Goal: Information Seeking & Learning: Learn about a topic

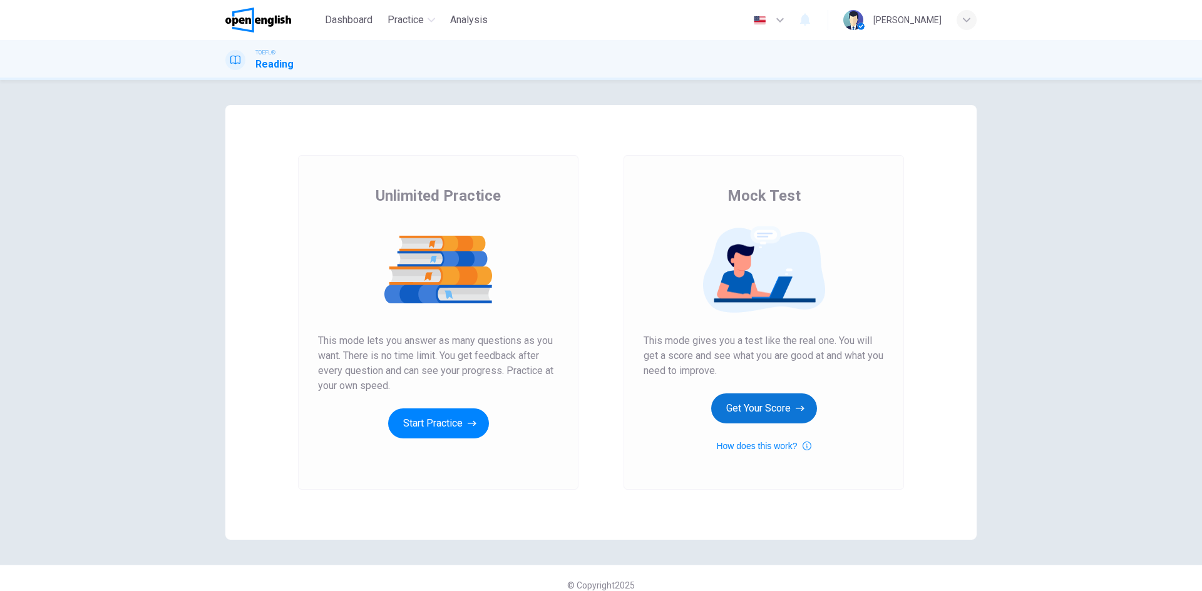
click at [775, 411] on button "Get Your Score" at bounding box center [764, 409] width 106 height 30
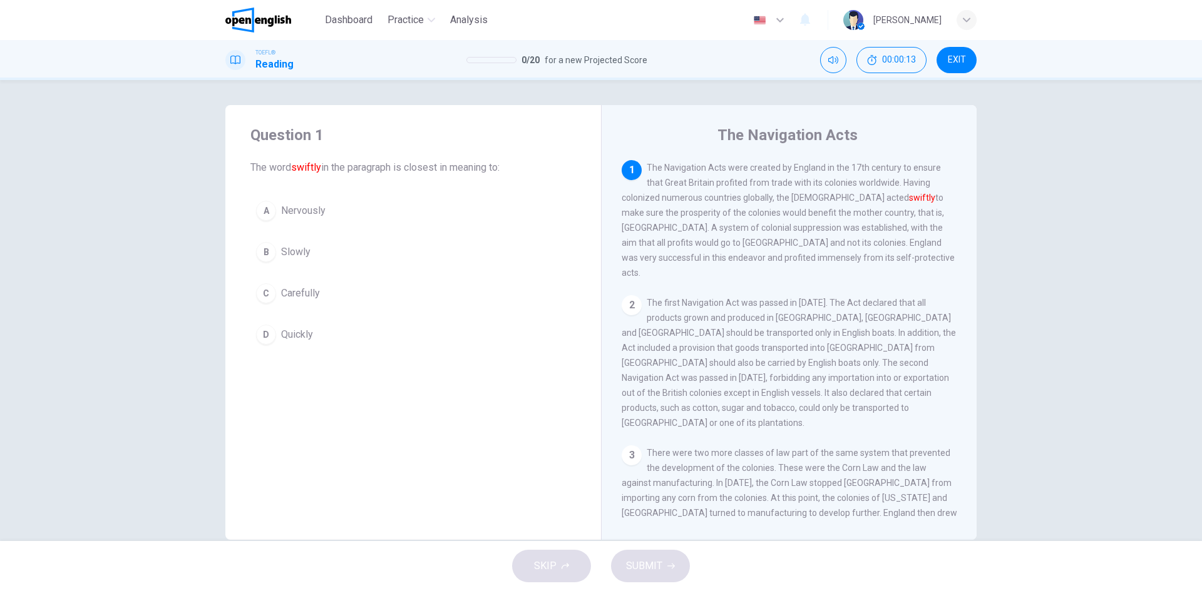
drag, startPoint x: 662, startPoint y: 168, endPoint x: 718, endPoint y: 163, distance: 56.6
click at [718, 163] on span "The Navigation Acts were created by England in the 17th century to ensure that …" at bounding box center [787, 220] width 333 height 115
click at [277, 288] on button "C Carefully" at bounding box center [412, 293] width 325 height 31
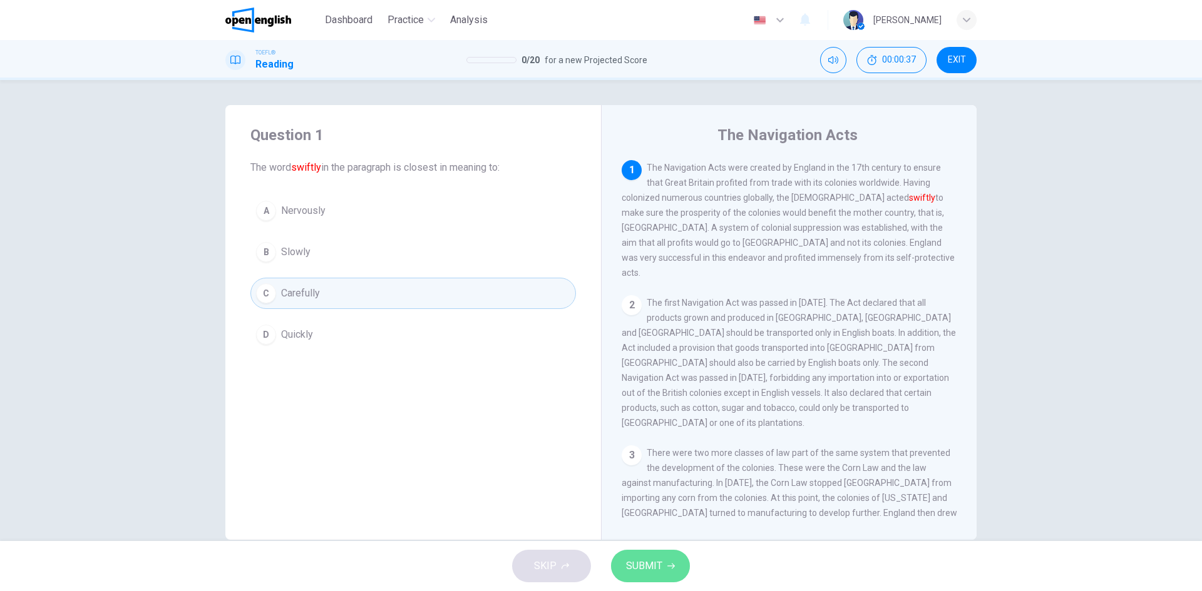
click at [678, 561] on button "SUBMIT" at bounding box center [650, 566] width 79 height 33
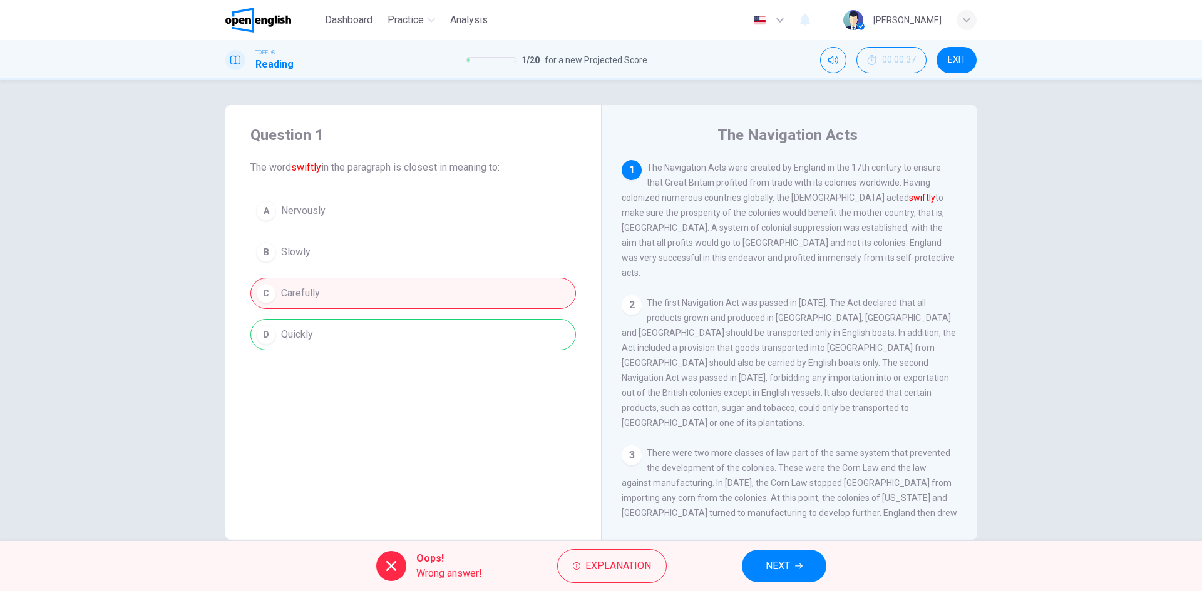
click at [820, 566] on button "NEXT" at bounding box center [784, 566] width 84 height 33
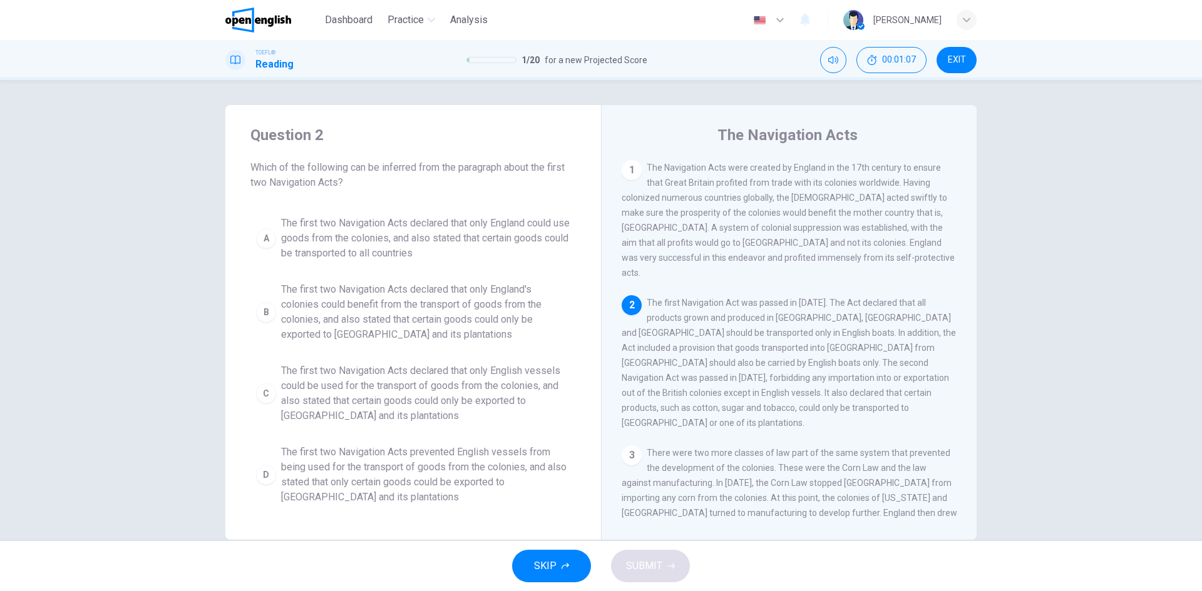
scroll to position [105, 0]
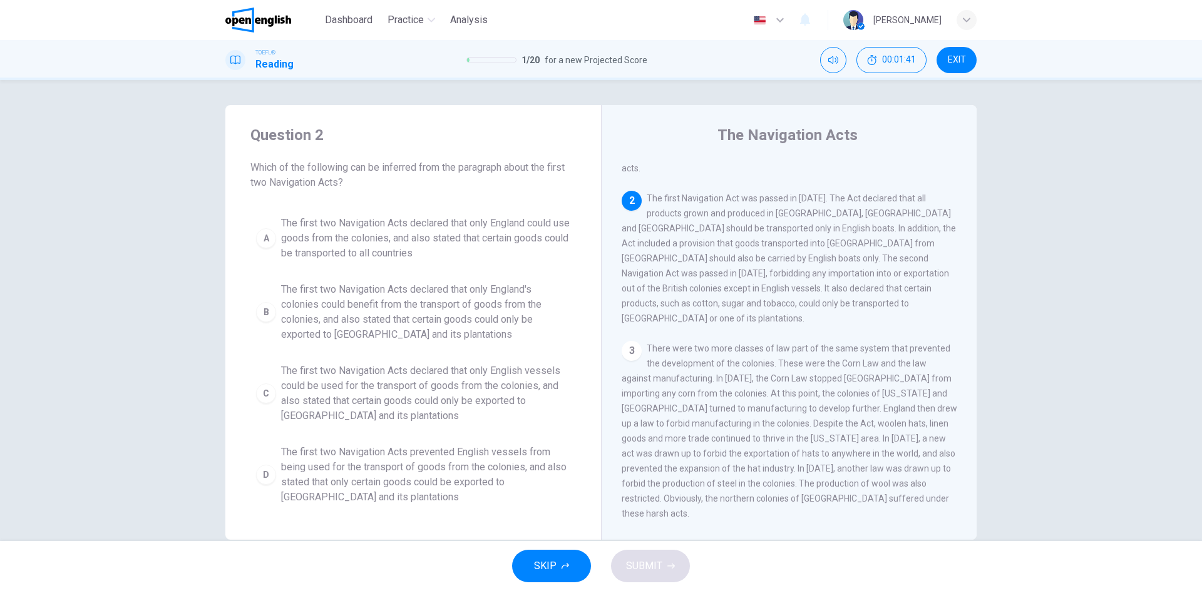
drag, startPoint x: 866, startPoint y: 268, endPoint x: 813, endPoint y: 268, distance: 53.2
click at [813, 268] on span "The first Navigation Act was passed in [DATE]. The Act declared that all produc…" at bounding box center [788, 258] width 334 height 130
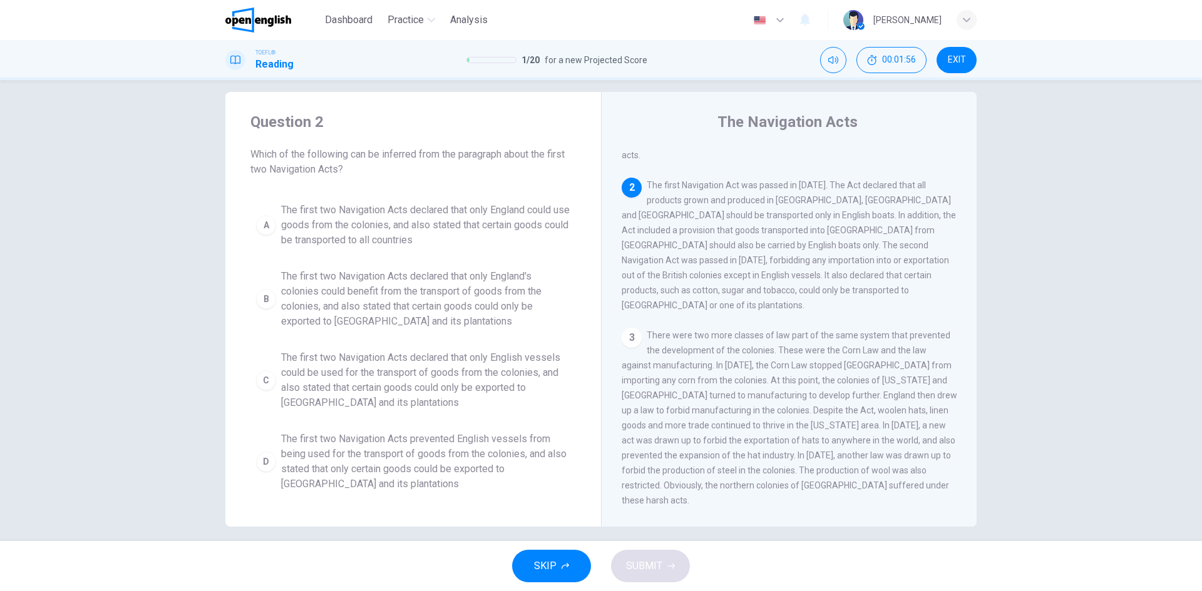
scroll to position [24, 0]
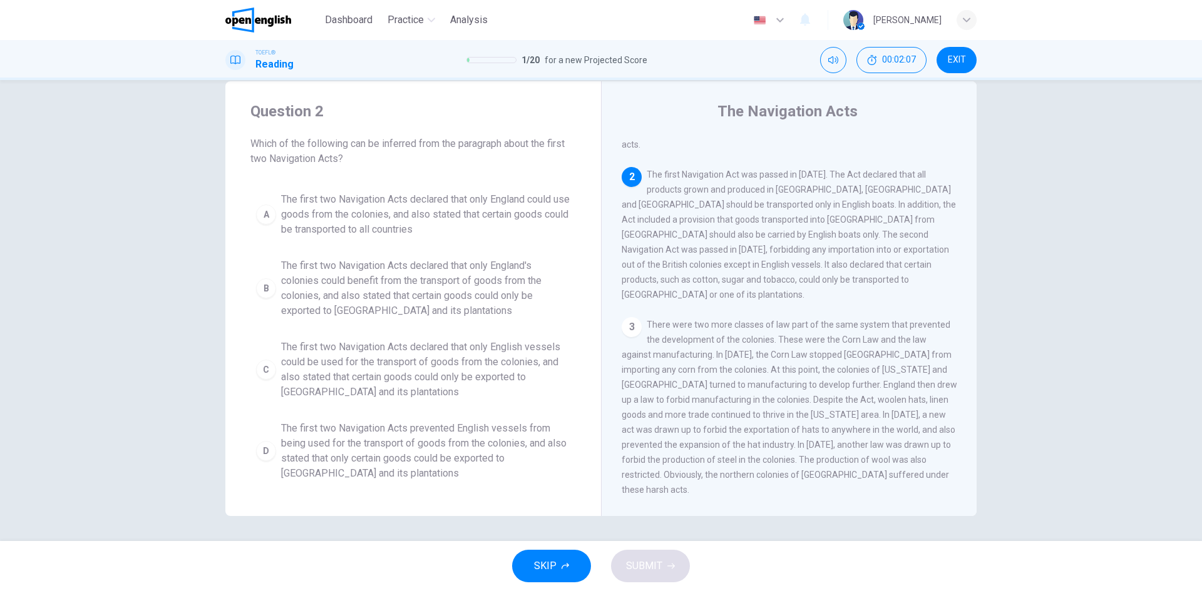
click at [321, 358] on span "The first two Navigation Acts declared that only English vessels could be used …" at bounding box center [425, 370] width 289 height 60
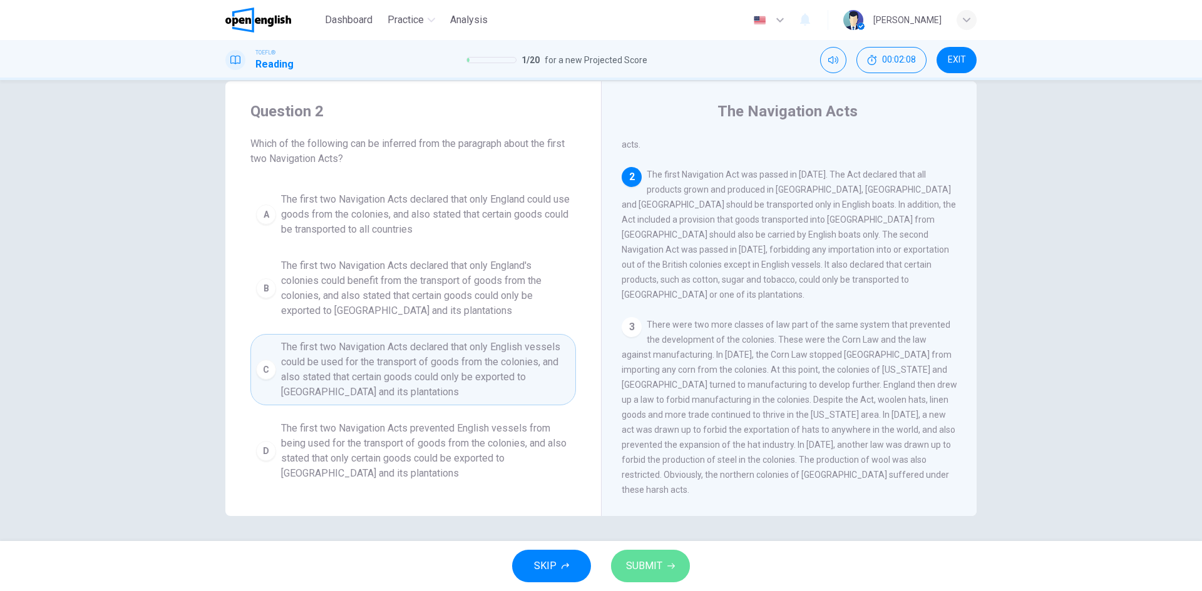
click at [644, 561] on span "SUBMIT" at bounding box center [644, 567] width 36 height 18
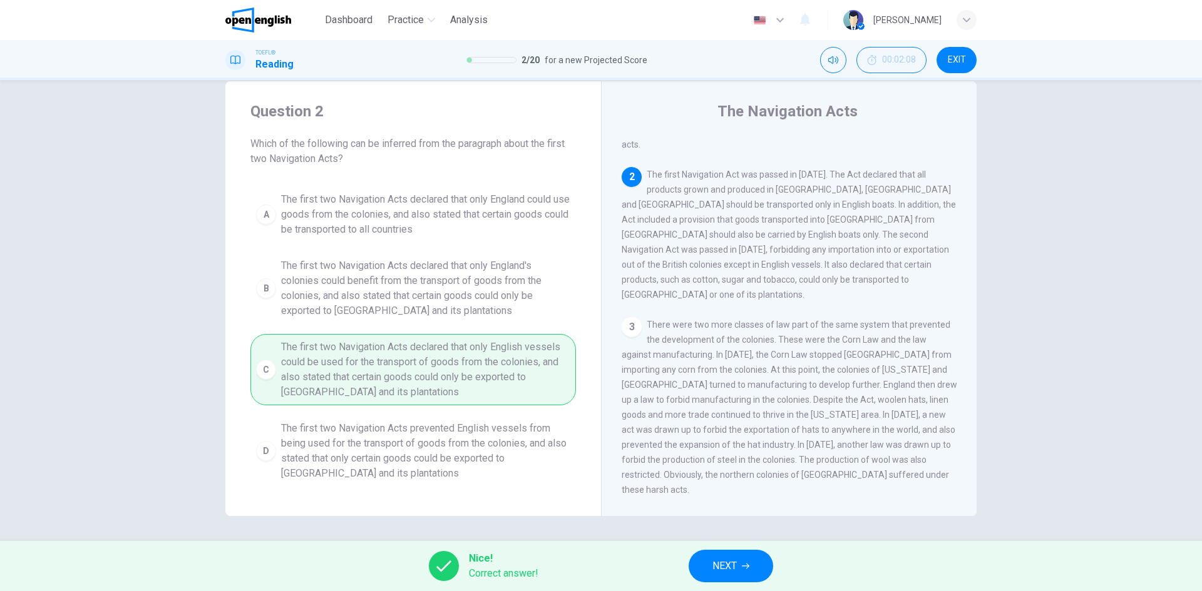
click at [730, 571] on span "NEXT" at bounding box center [724, 567] width 24 height 18
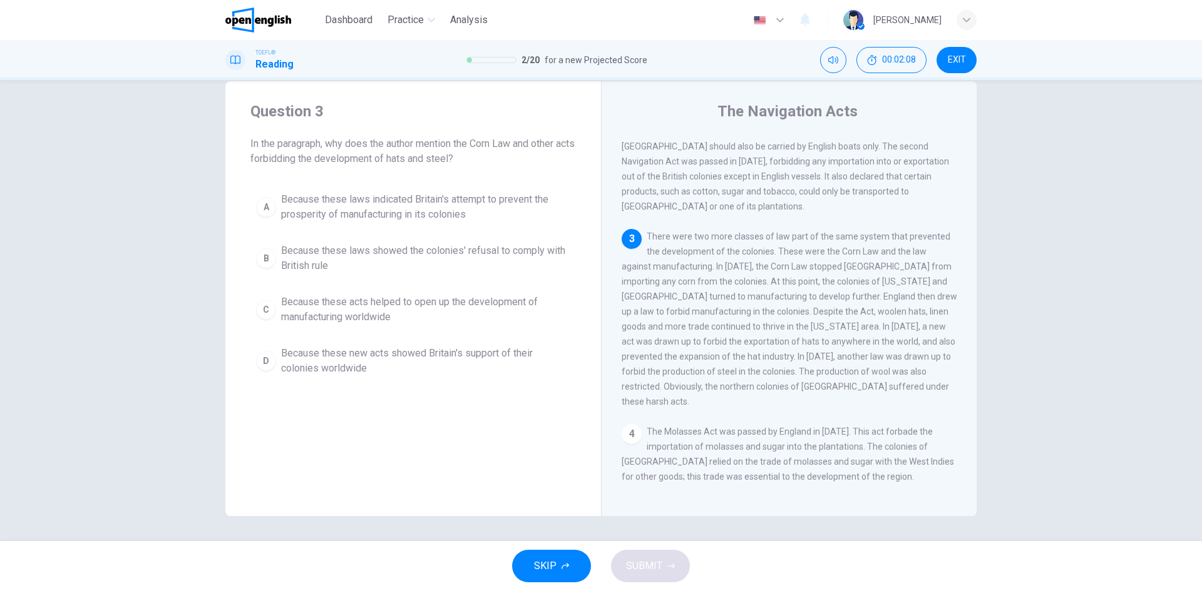
scroll to position [202, 0]
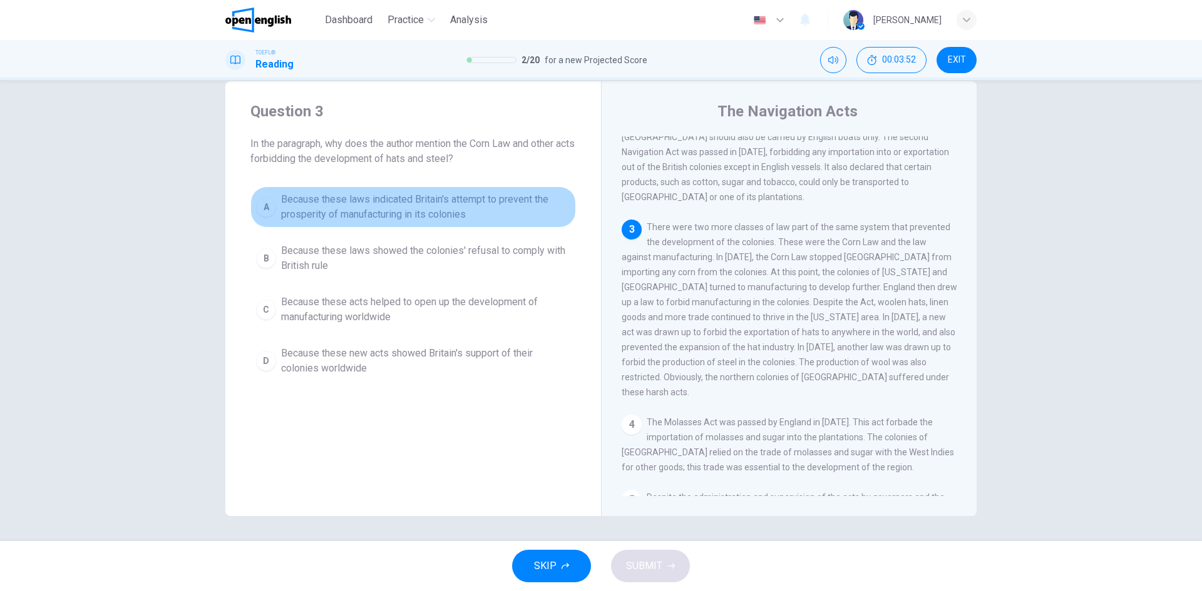
click at [333, 212] on span "Because these laws indicated Britain's attempt to prevent the prosperity of man…" at bounding box center [425, 207] width 289 height 30
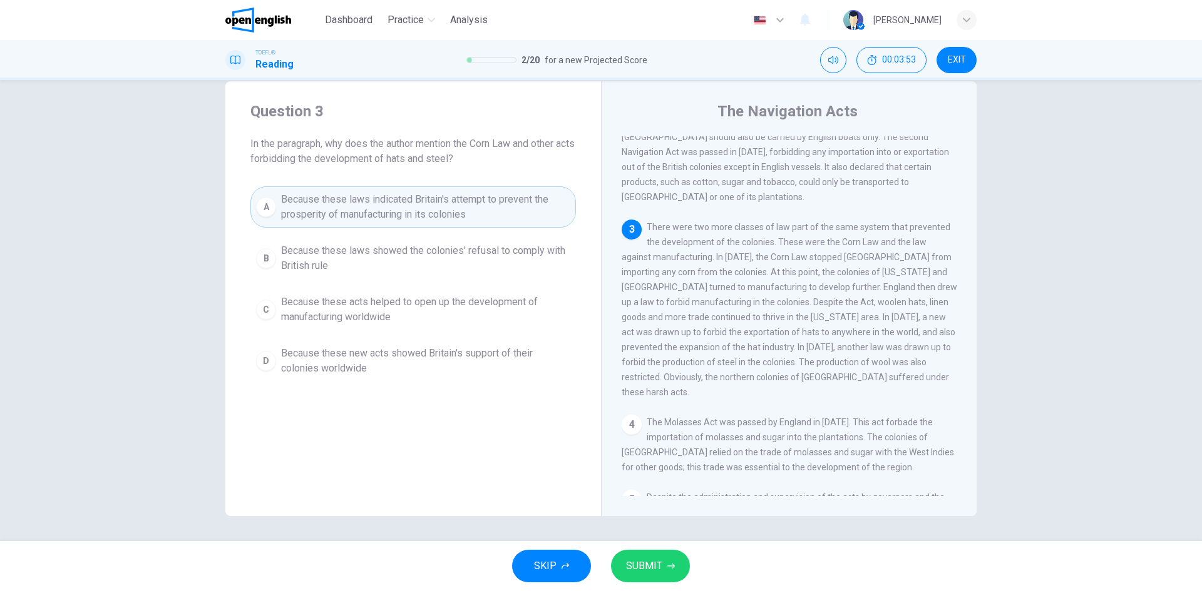
click at [688, 566] on button "SUBMIT" at bounding box center [650, 566] width 79 height 33
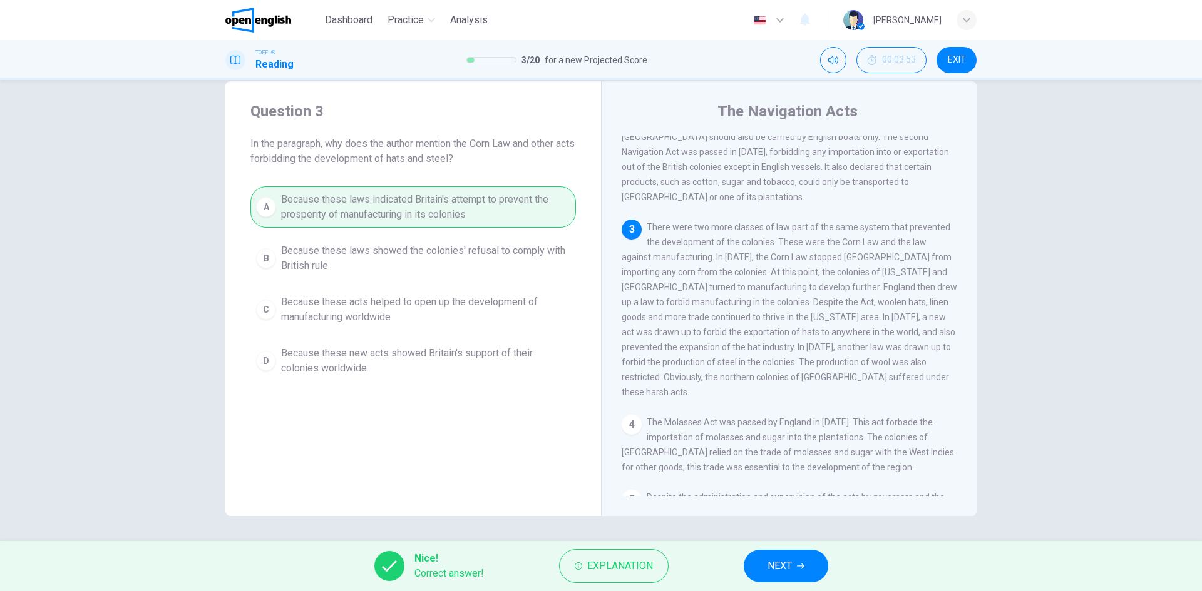
click at [797, 576] on button "NEXT" at bounding box center [786, 566] width 84 height 33
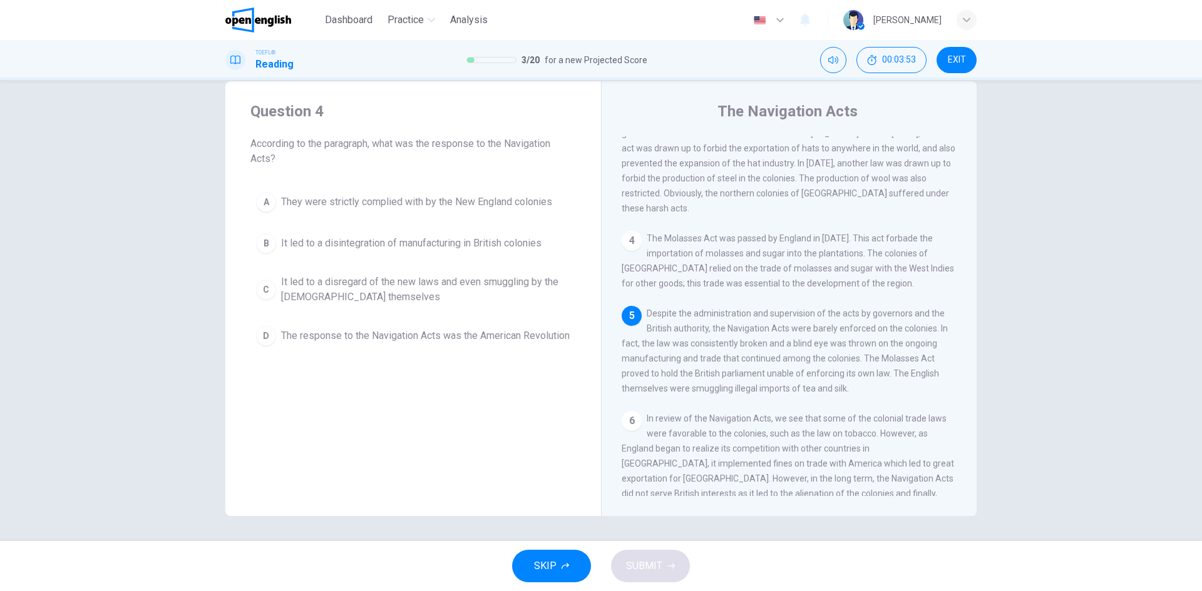
scroll to position [389, 0]
click at [325, 293] on span "It led to a disregard of the new laws and even smuggling by the [DEMOGRAPHIC_DA…" at bounding box center [425, 290] width 289 height 30
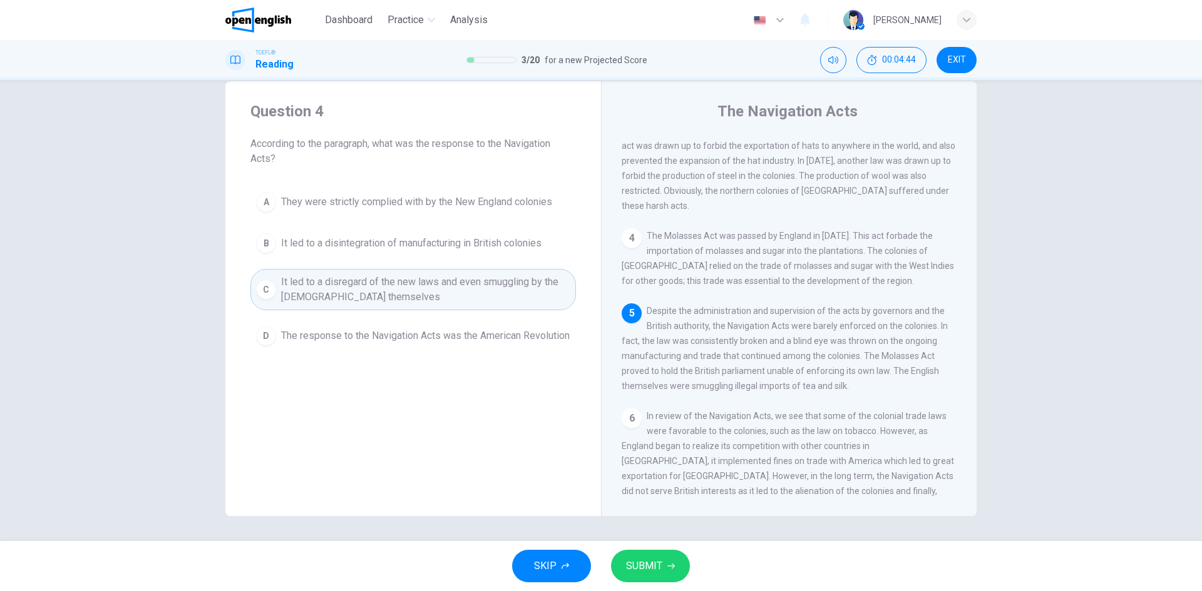
click at [643, 559] on span "SUBMIT" at bounding box center [644, 567] width 36 height 18
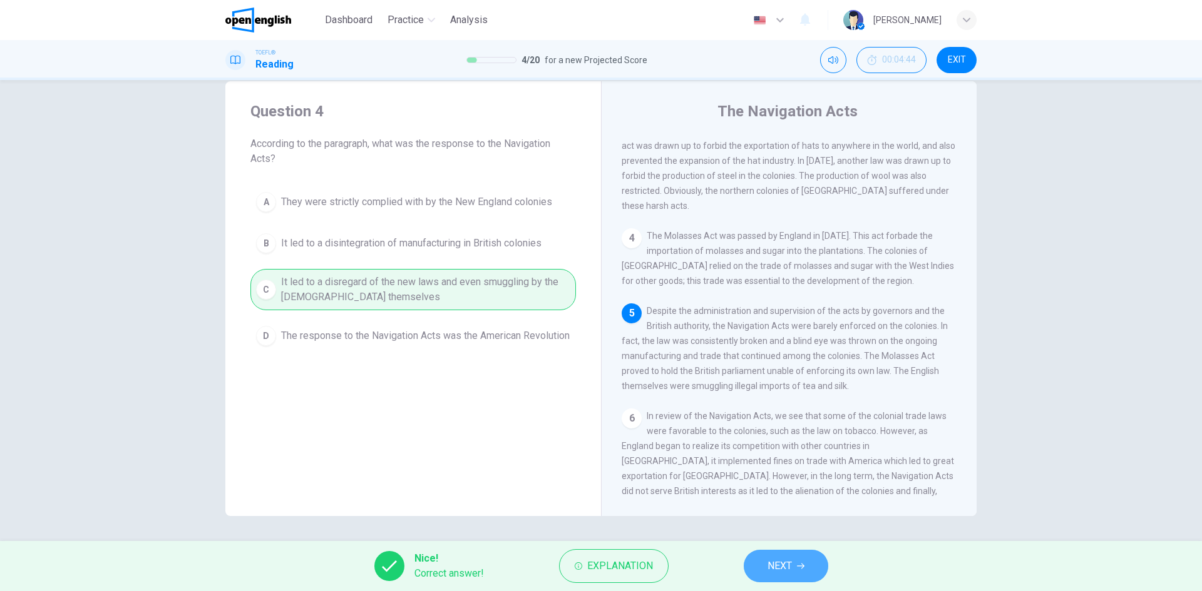
click at [772, 575] on button "NEXT" at bounding box center [786, 566] width 84 height 33
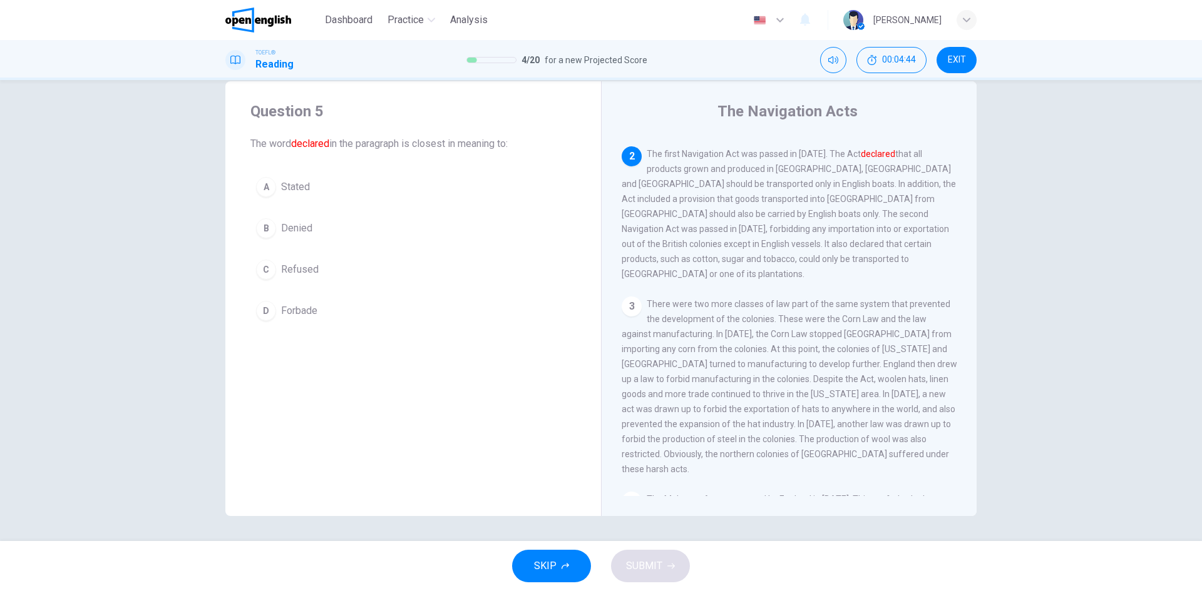
scroll to position [125, 0]
click at [327, 187] on button "A Stated" at bounding box center [412, 186] width 325 height 31
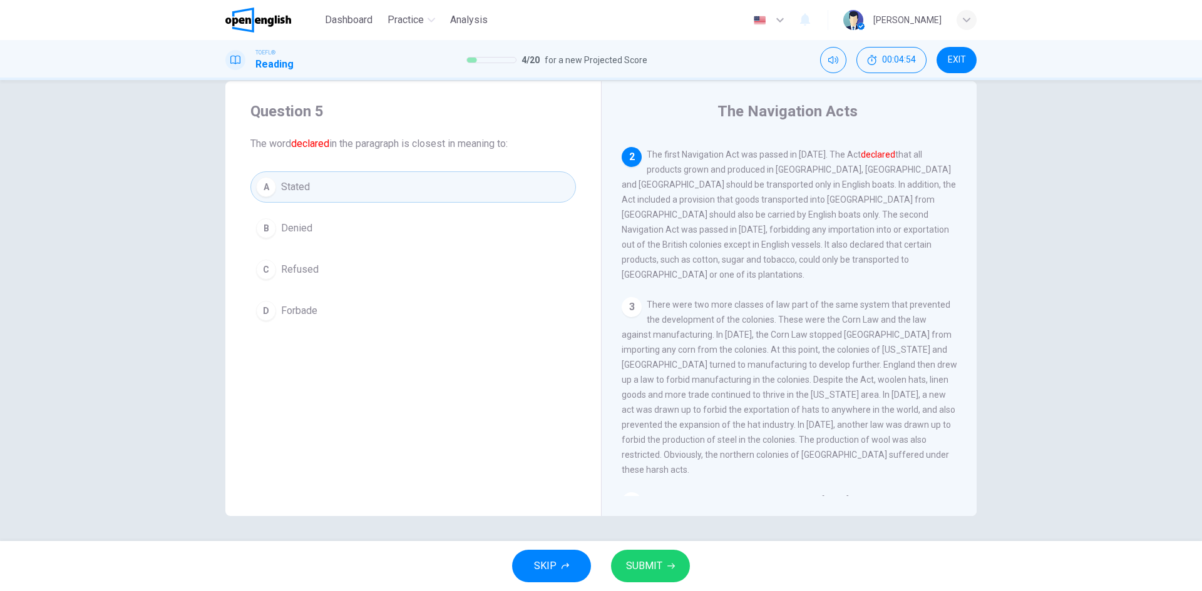
click at [652, 572] on span "SUBMIT" at bounding box center [644, 567] width 36 height 18
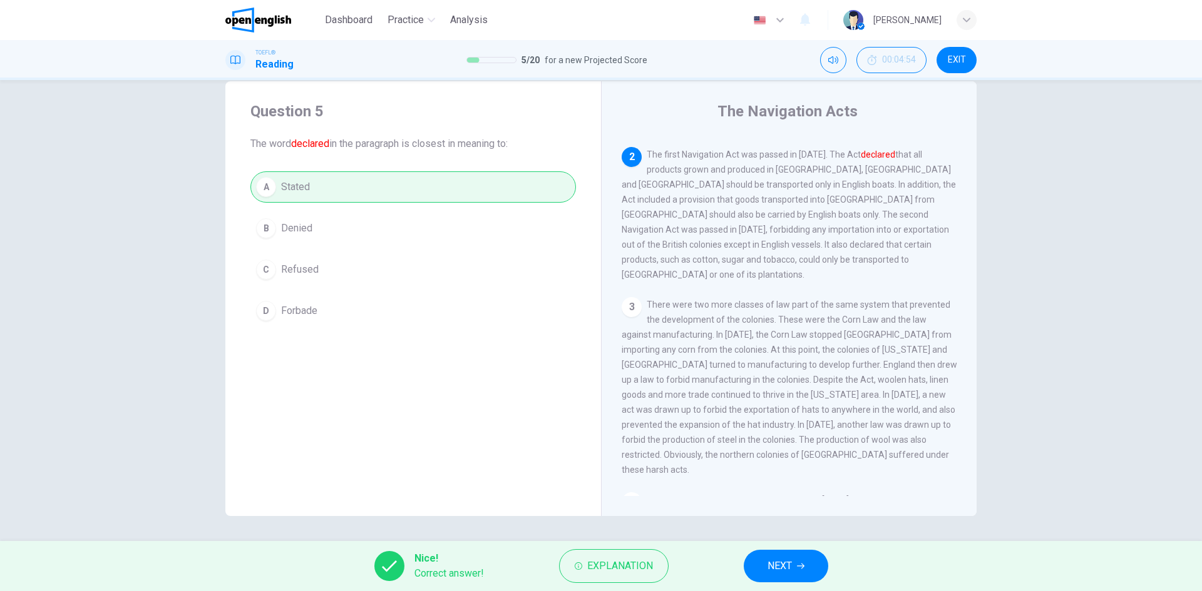
click at [771, 565] on span "NEXT" at bounding box center [779, 567] width 24 height 18
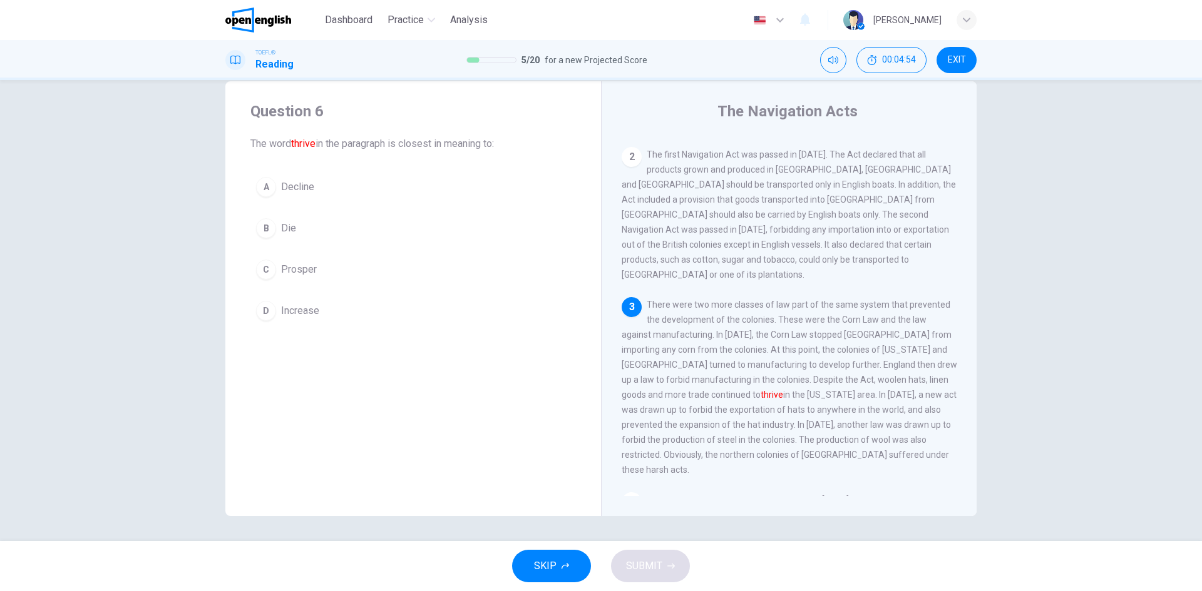
scroll to position [202, 0]
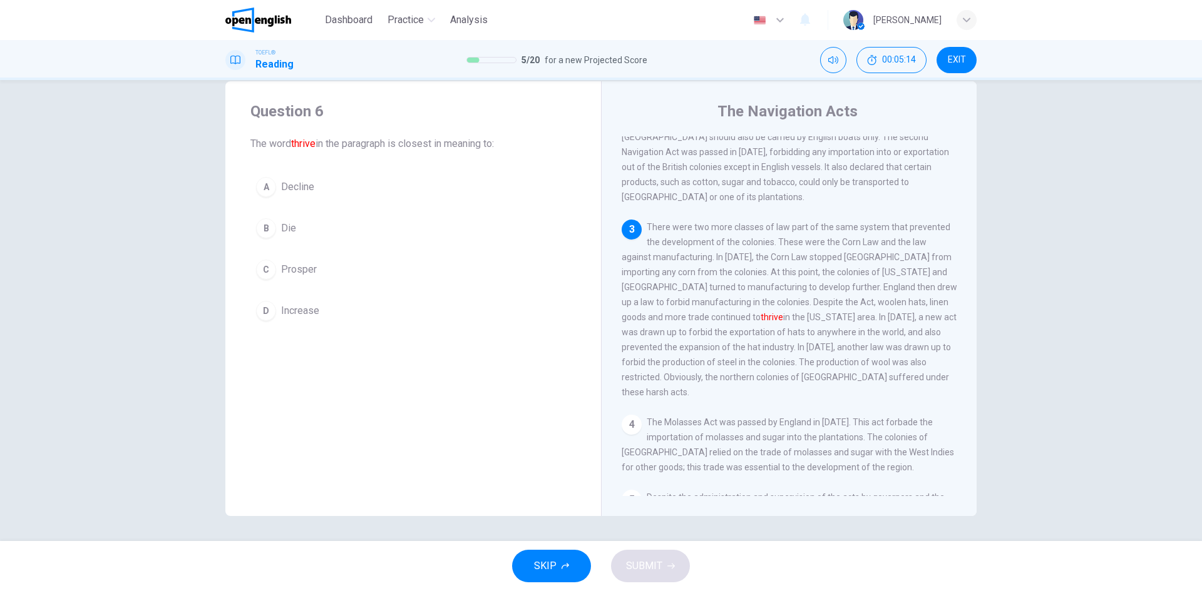
click at [300, 272] on span "Prosper" at bounding box center [299, 269] width 36 height 15
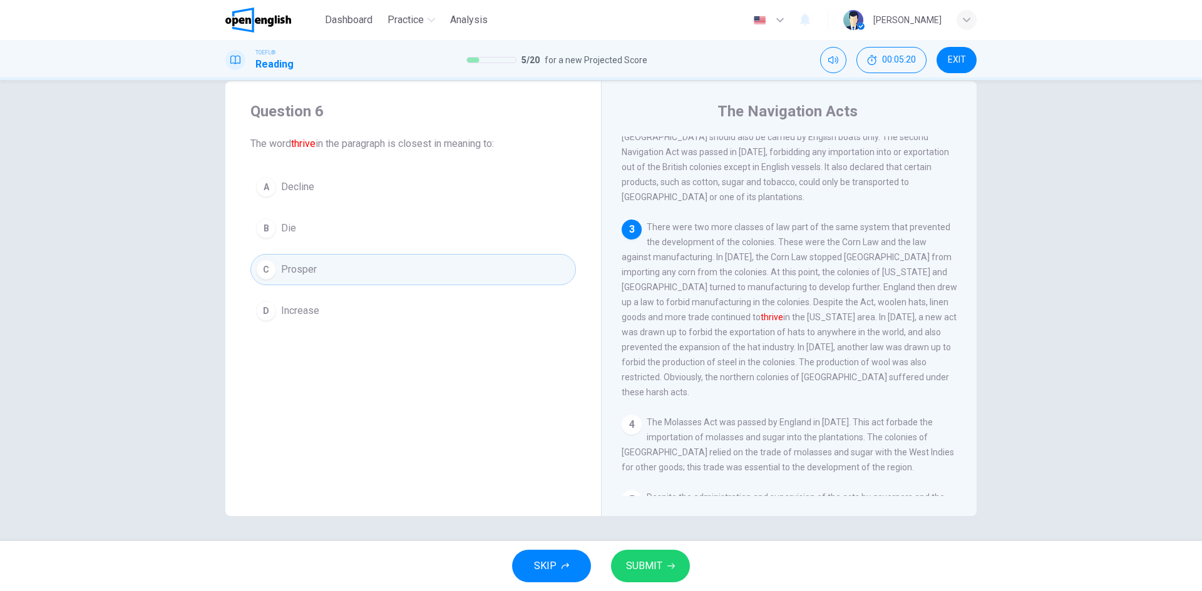
click at [620, 556] on button "SUBMIT" at bounding box center [650, 566] width 79 height 33
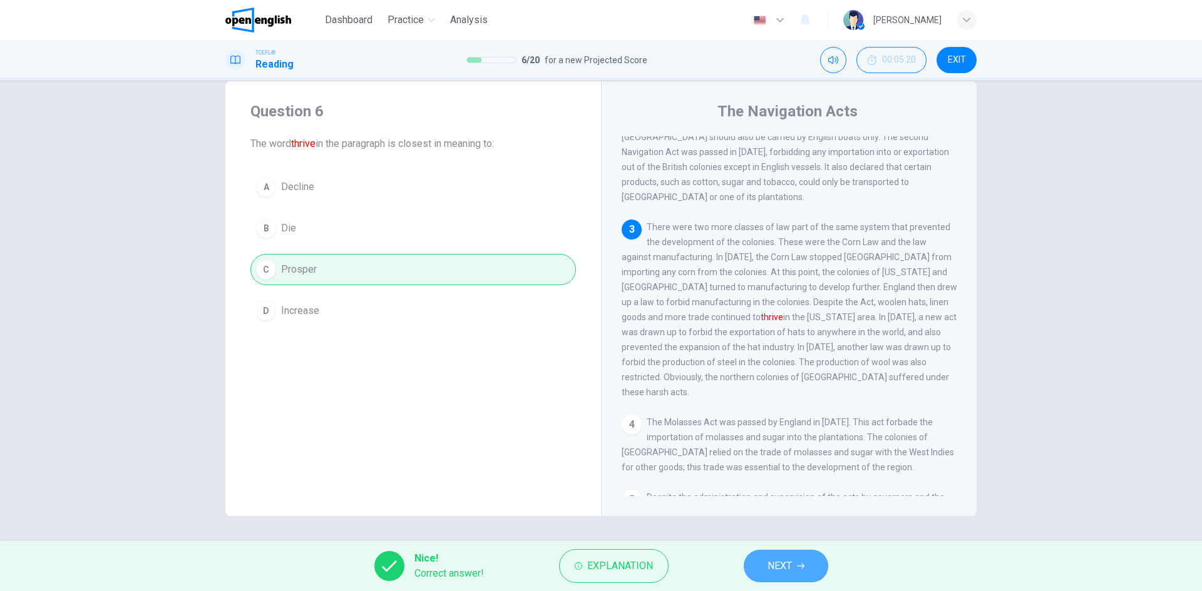
click at [787, 568] on span "NEXT" at bounding box center [779, 567] width 24 height 18
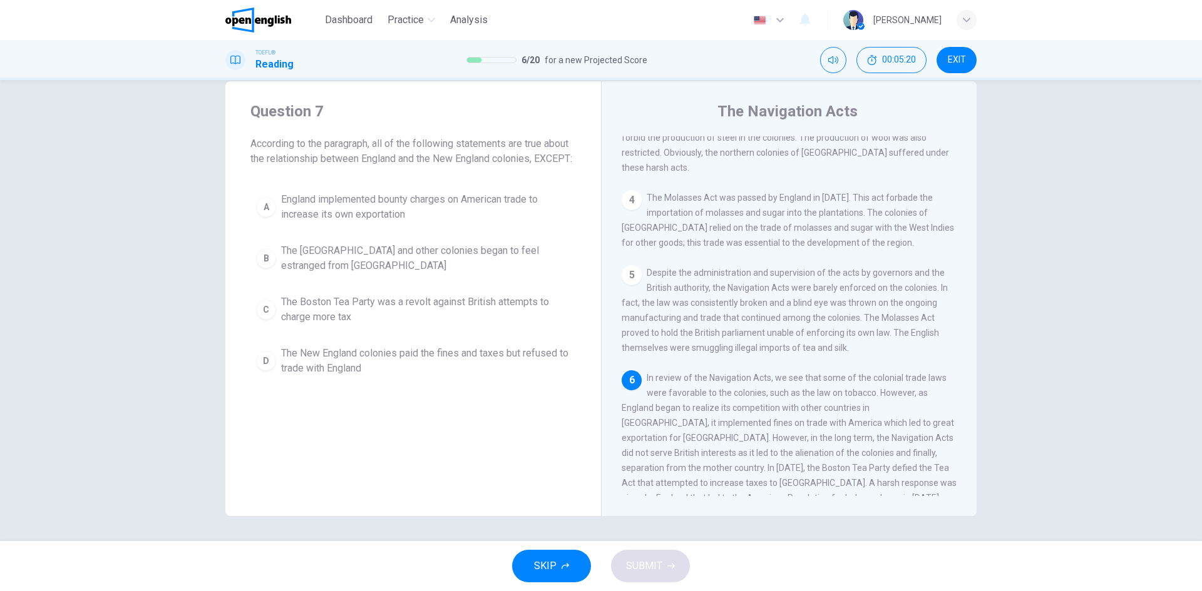
scroll to position [434, 0]
click at [335, 376] on span "The New England colonies paid the fines and taxes but refused to trade with Eng…" at bounding box center [425, 361] width 289 height 30
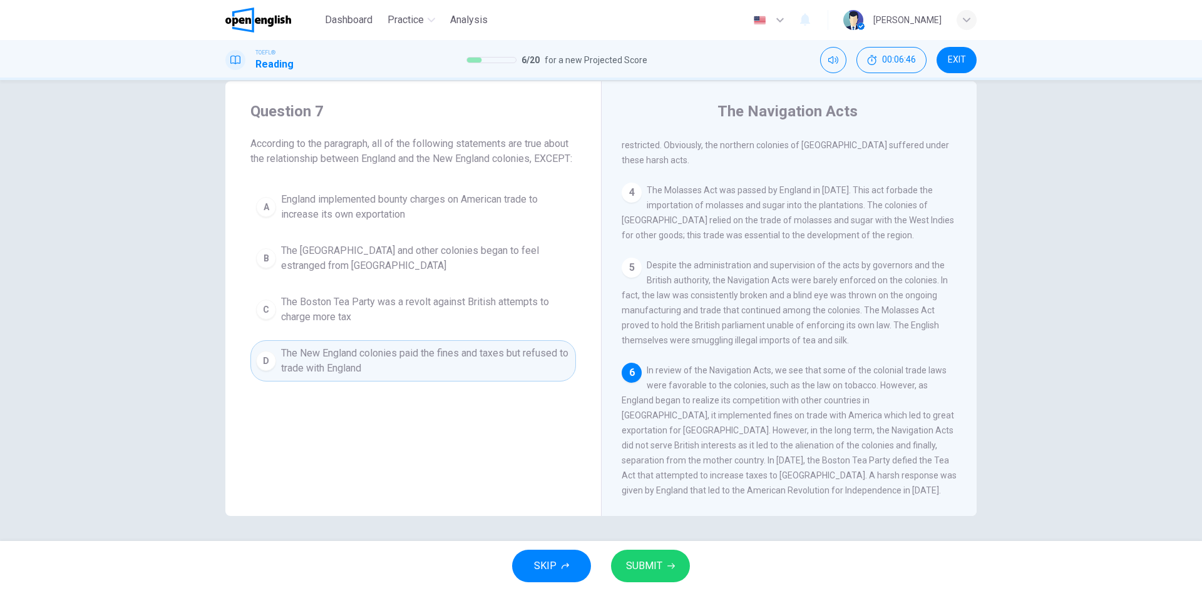
click at [648, 563] on span "SUBMIT" at bounding box center [644, 567] width 36 height 18
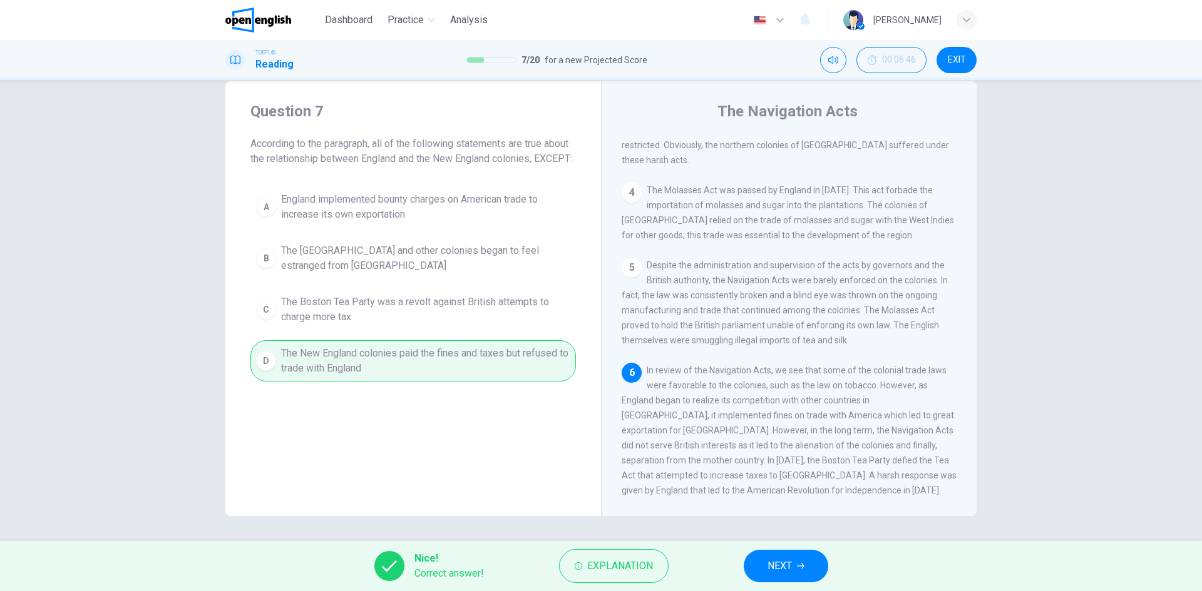
drag, startPoint x: 786, startPoint y: 582, endPoint x: 790, endPoint y: 576, distance: 7.6
click at [789, 581] on button "NEXT" at bounding box center [786, 566] width 84 height 33
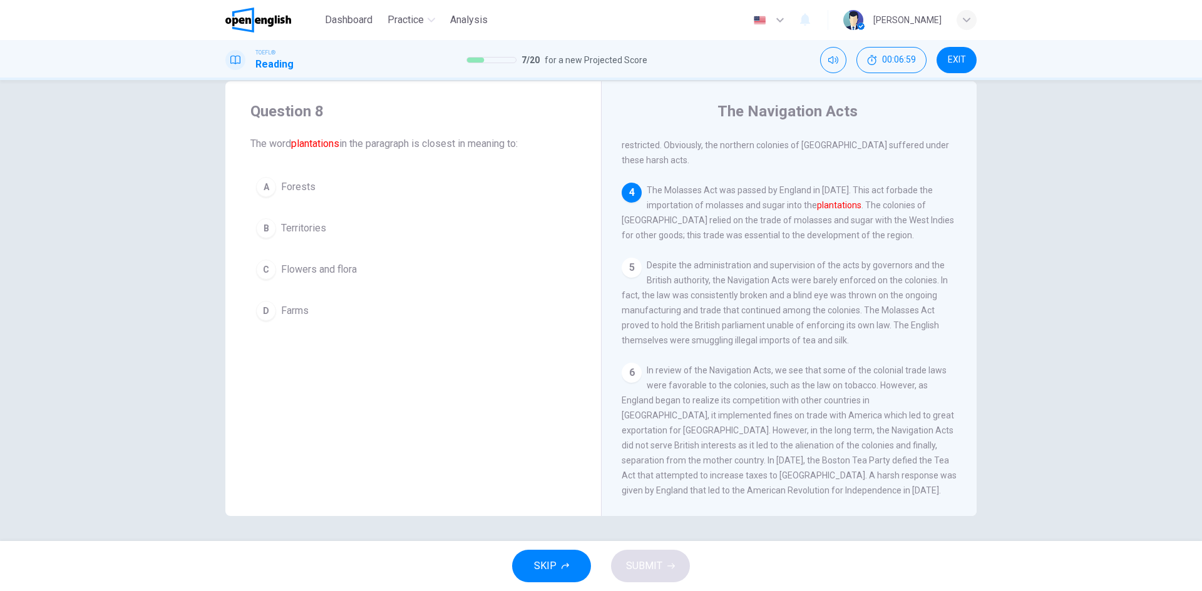
click at [307, 309] on button "D Farms" at bounding box center [412, 310] width 325 height 31
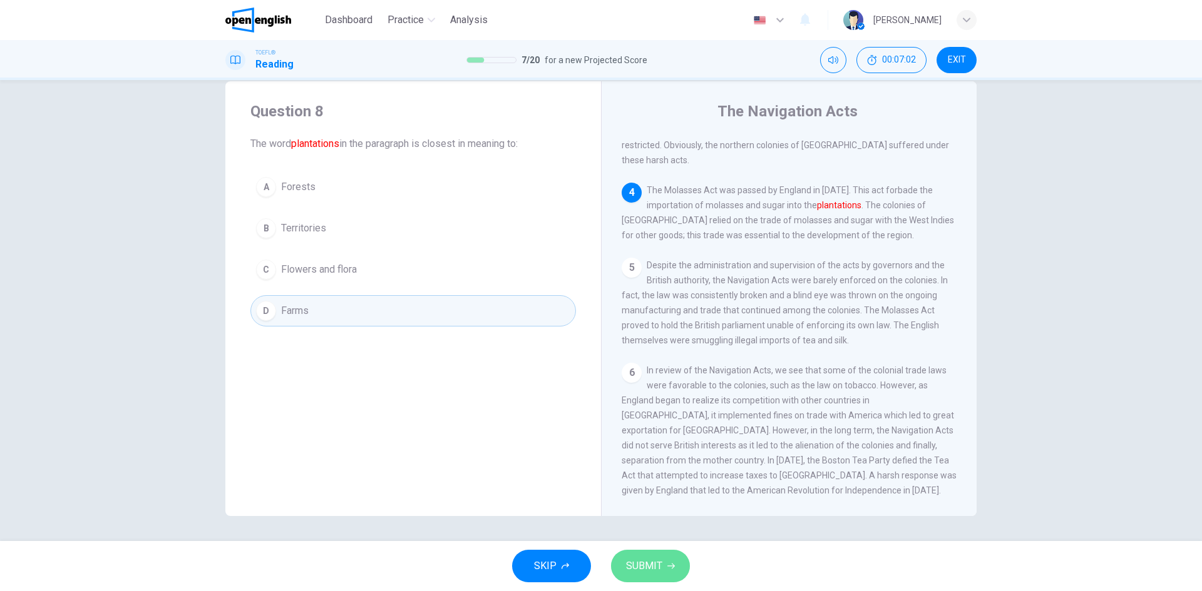
click at [660, 571] on span "SUBMIT" at bounding box center [644, 567] width 36 height 18
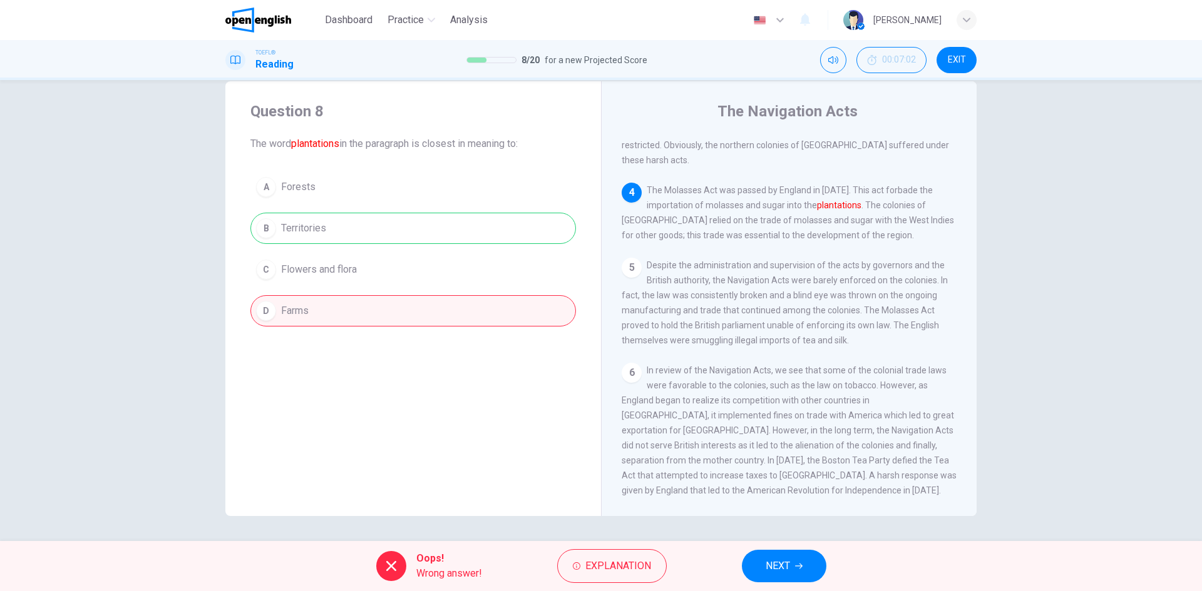
click at [769, 576] on button "NEXT" at bounding box center [784, 566] width 84 height 33
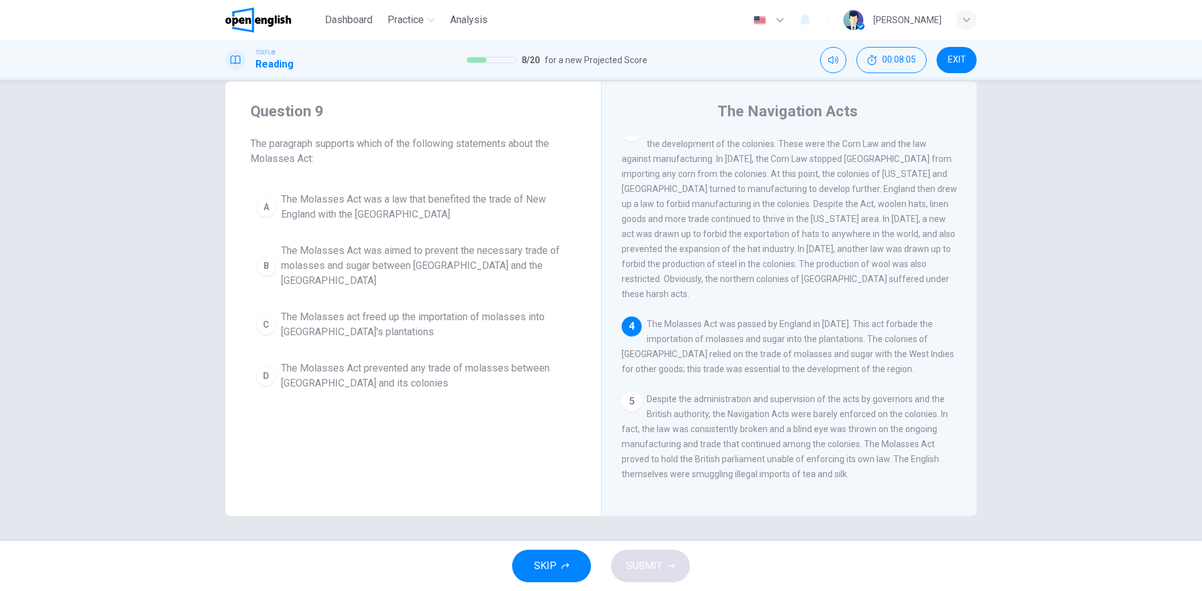
scroll to position [330, 0]
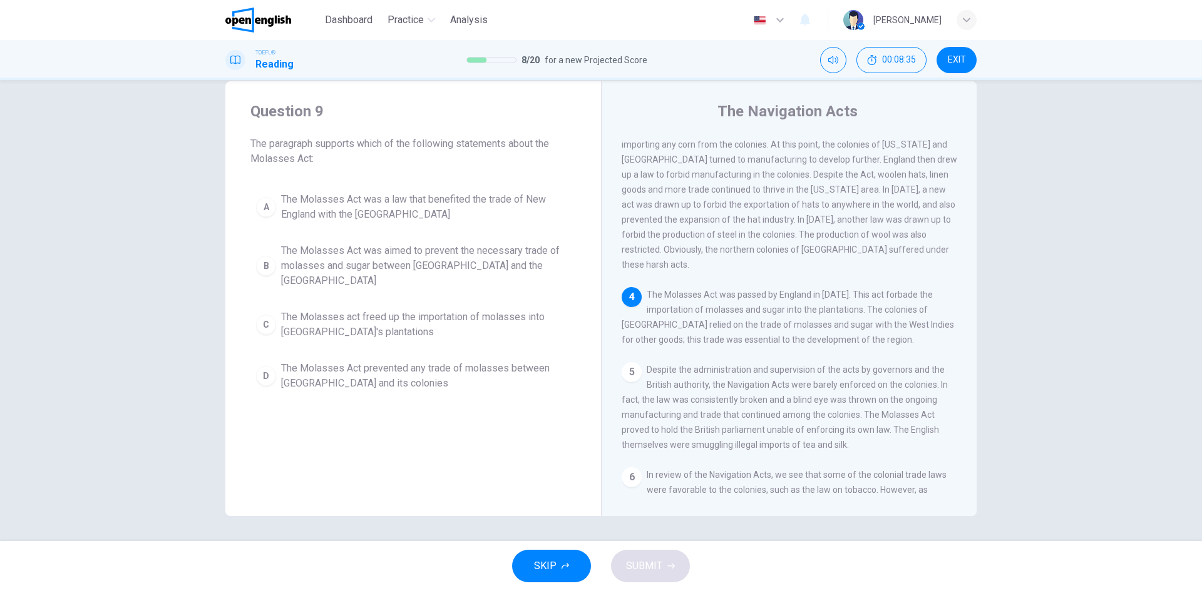
click at [347, 361] on span "The Molasses Act prevented any trade of molasses between [GEOGRAPHIC_DATA] and …" at bounding box center [425, 376] width 289 height 30
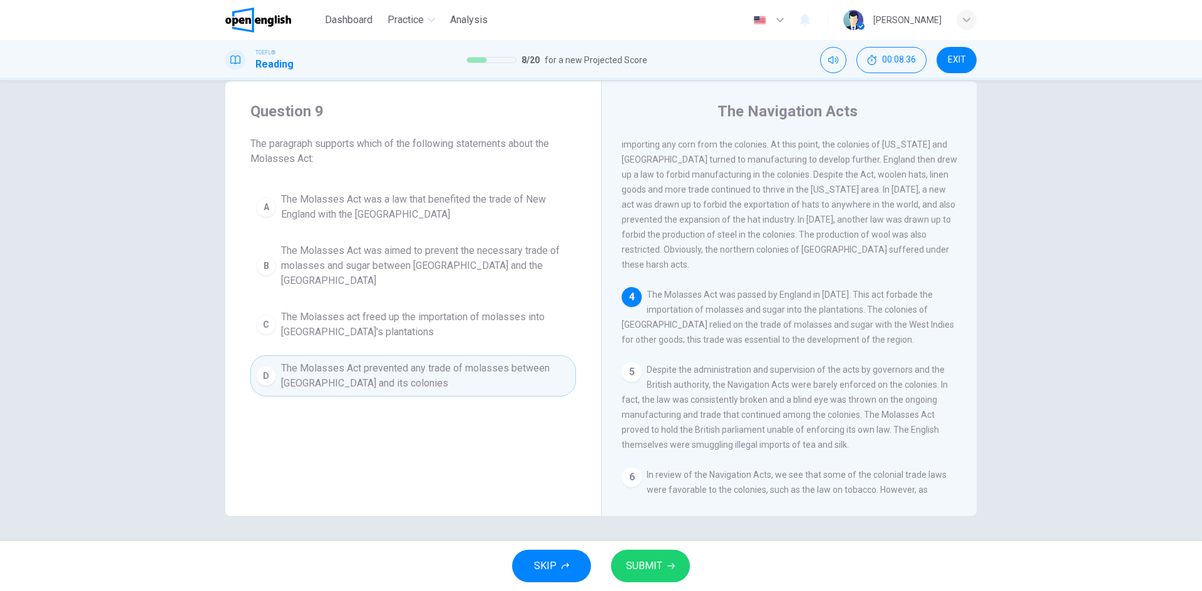
click at [655, 561] on span "SUBMIT" at bounding box center [644, 567] width 36 height 18
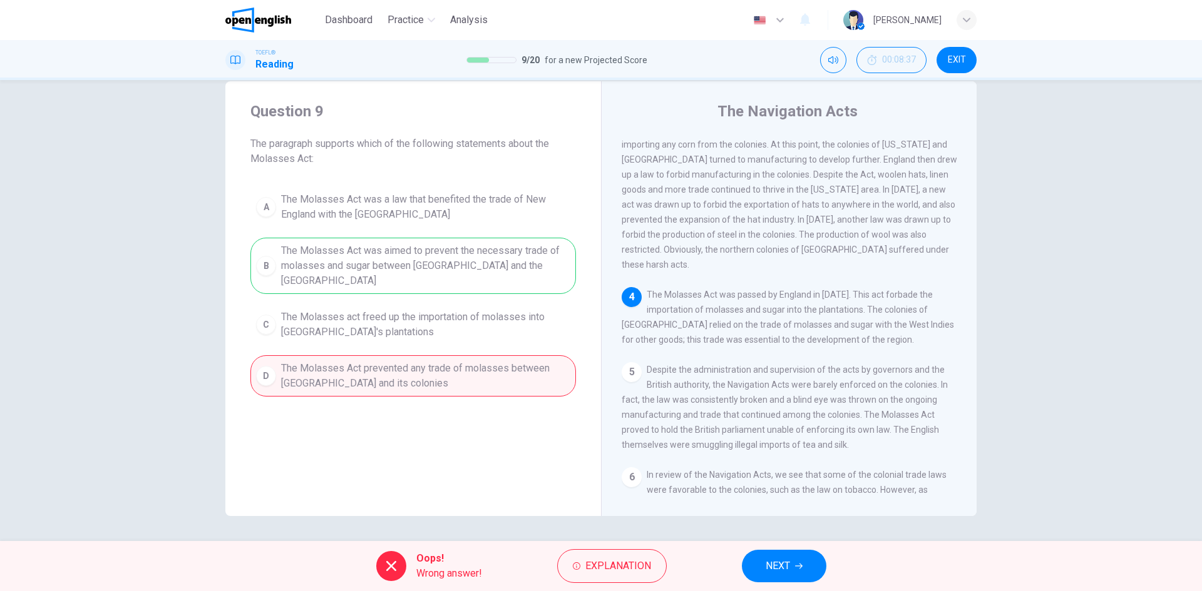
click at [775, 557] on button "NEXT" at bounding box center [784, 566] width 84 height 33
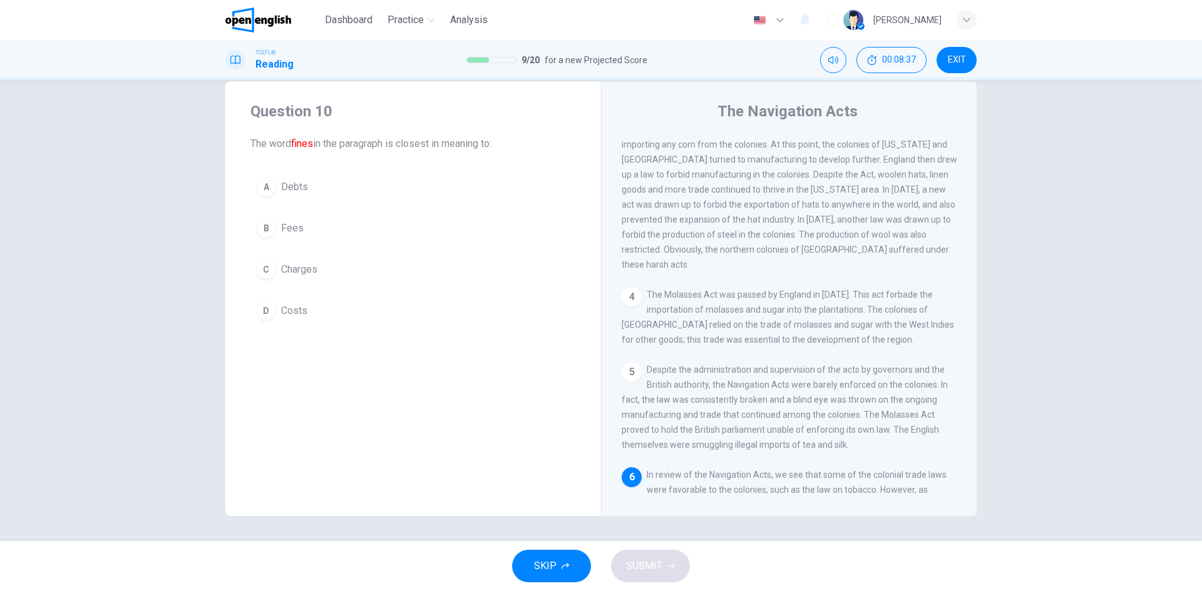
scroll to position [434, 0]
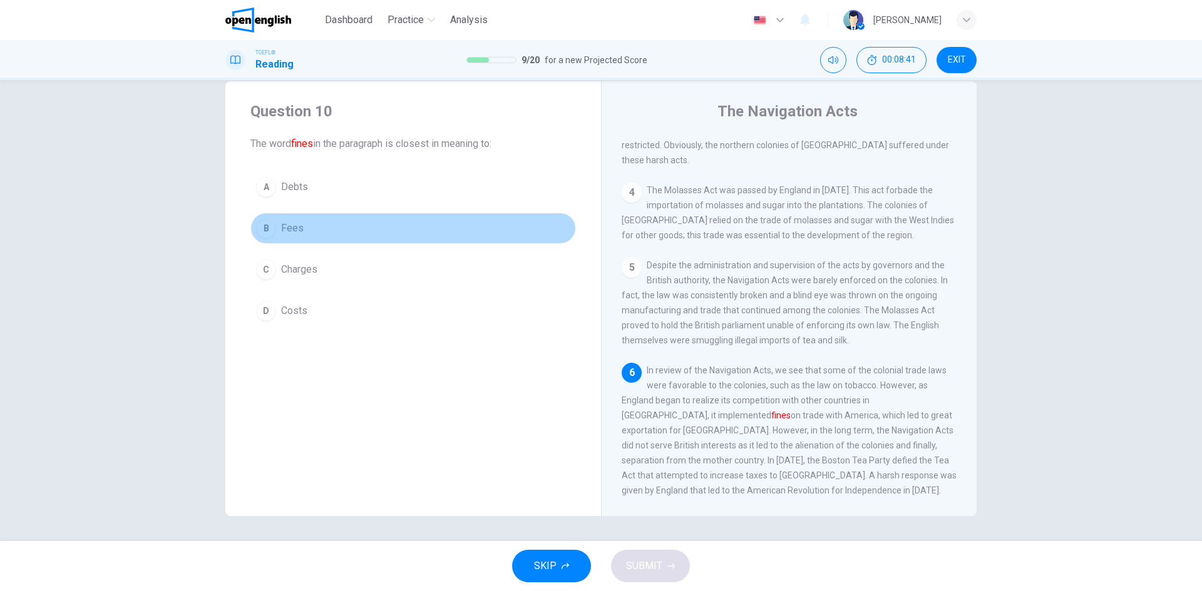
click at [293, 225] on span "Fees" at bounding box center [292, 228] width 23 height 15
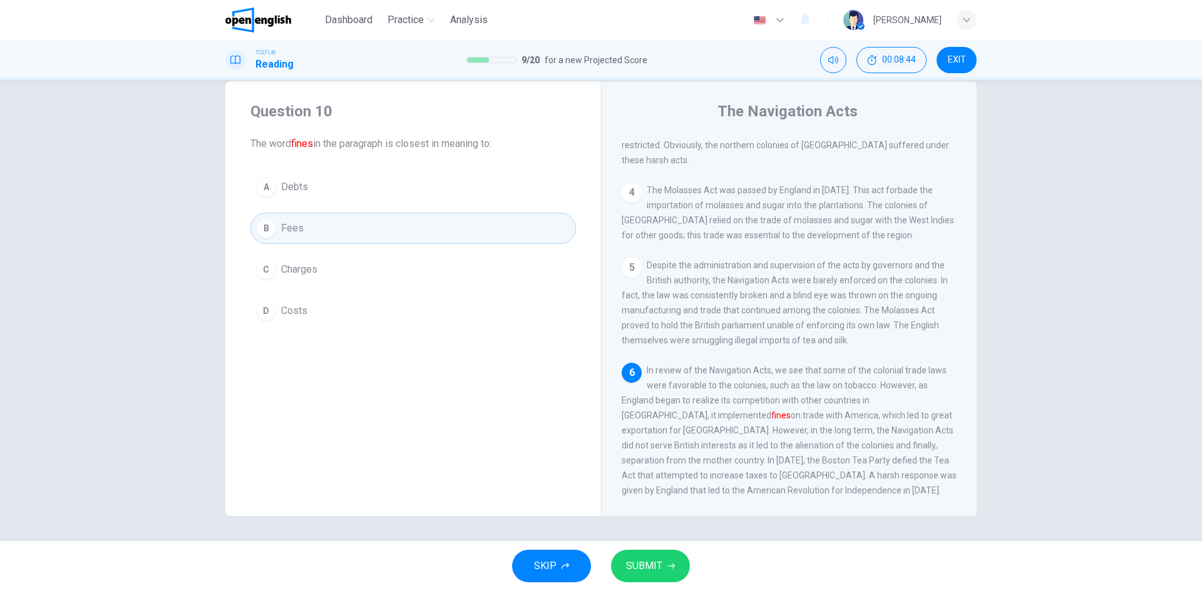
click at [650, 563] on span "SUBMIT" at bounding box center [644, 567] width 36 height 18
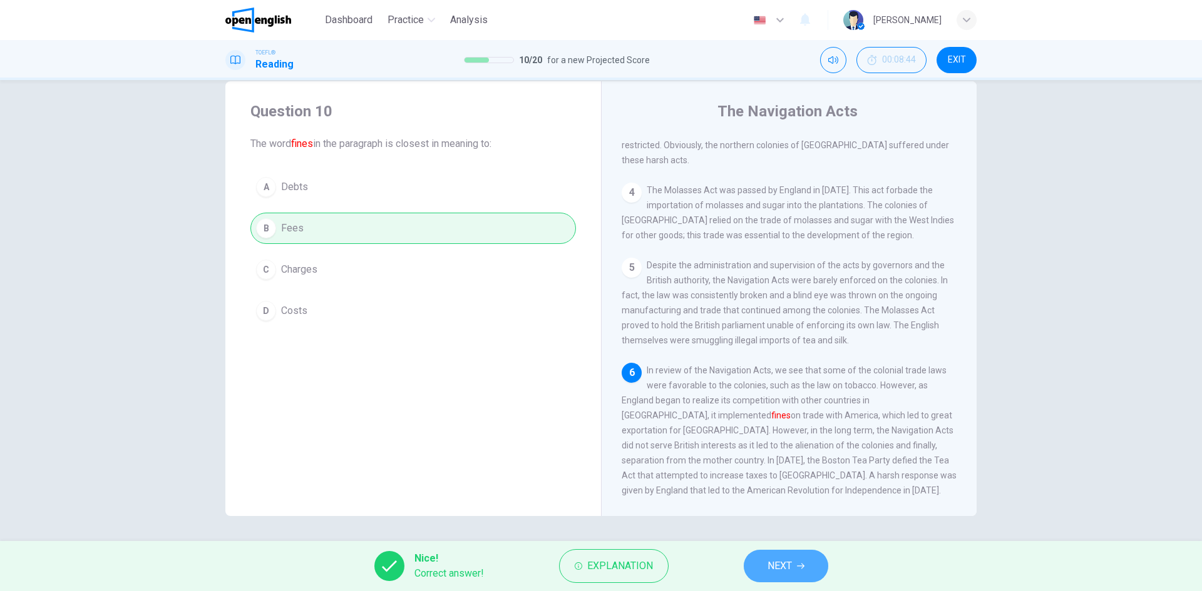
click at [772, 564] on span "NEXT" at bounding box center [779, 567] width 24 height 18
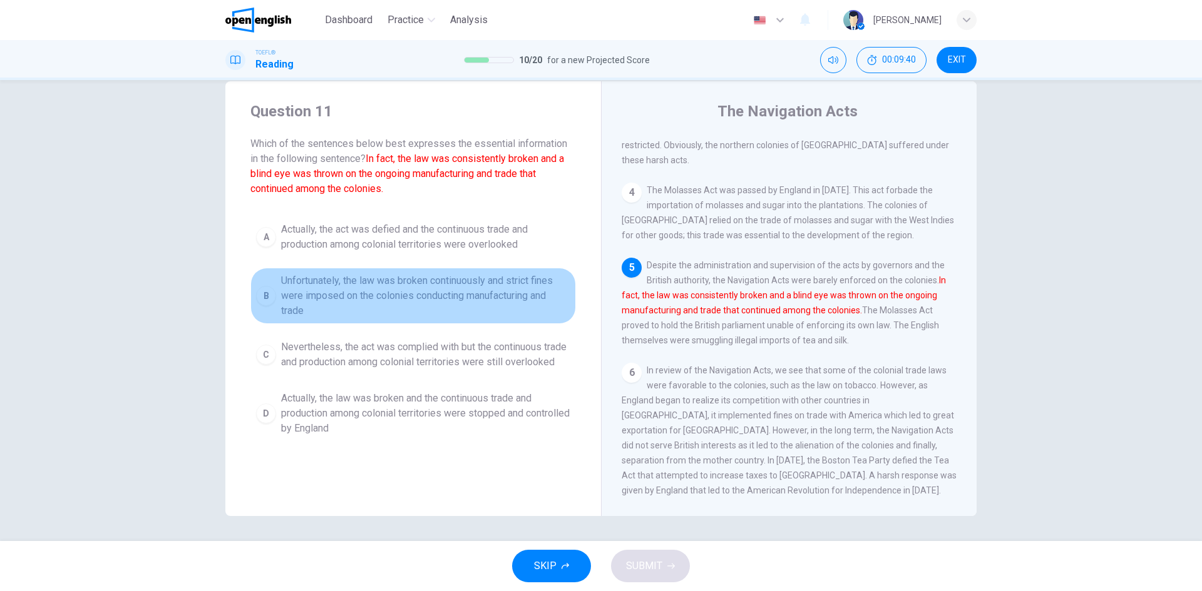
click at [327, 300] on span "Unfortunately, the law was broken continuously and strict fines were imposed on…" at bounding box center [425, 295] width 289 height 45
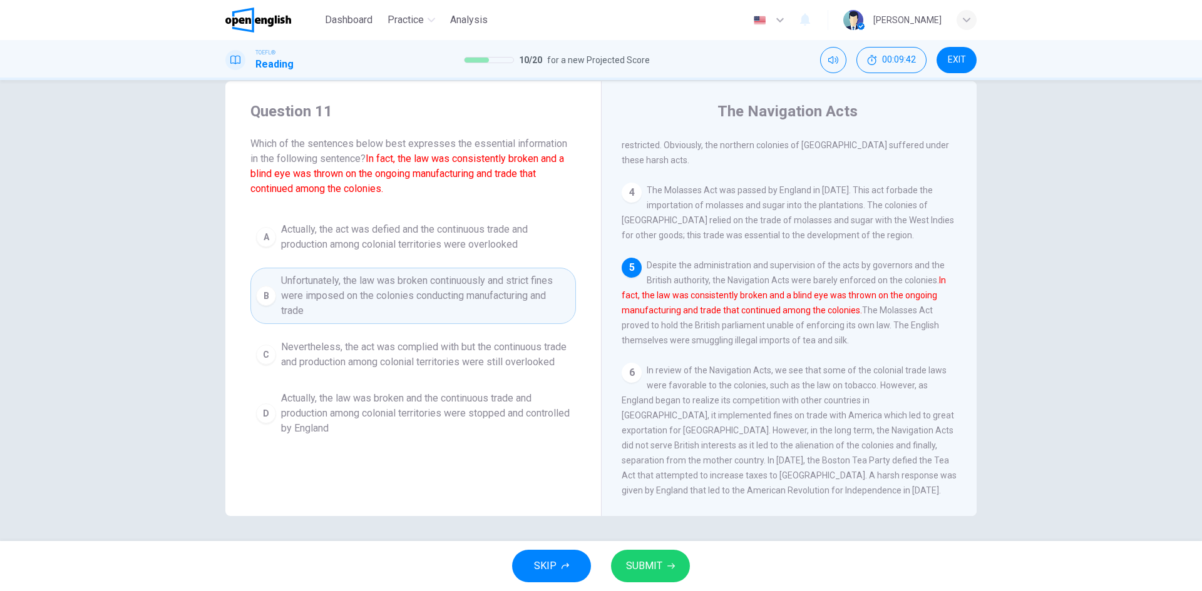
click at [643, 571] on span "SUBMIT" at bounding box center [644, 567] width 36 height 18
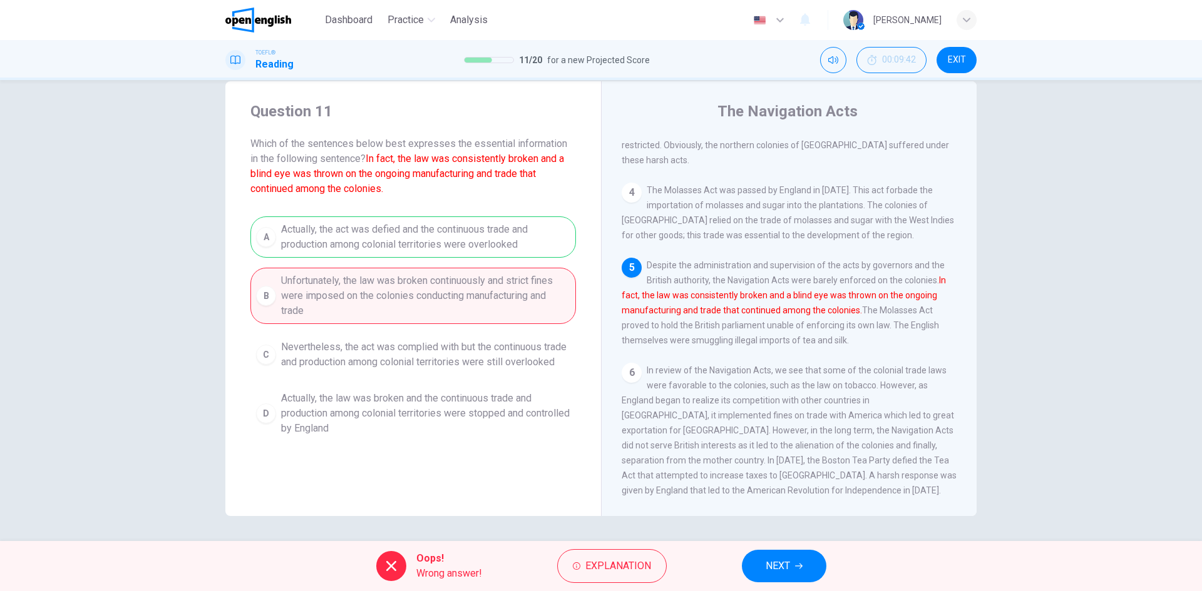
click at [797, 551] on button "NEXT" at bounding box center [784, 566] width 84 height 33
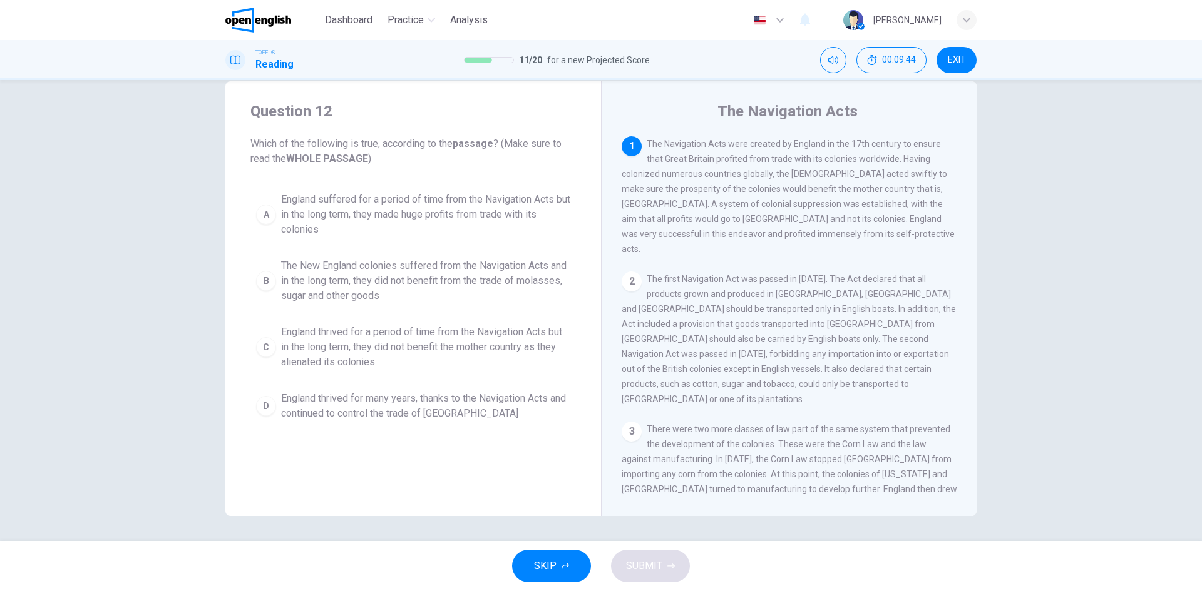
scroll to position [0, 0]
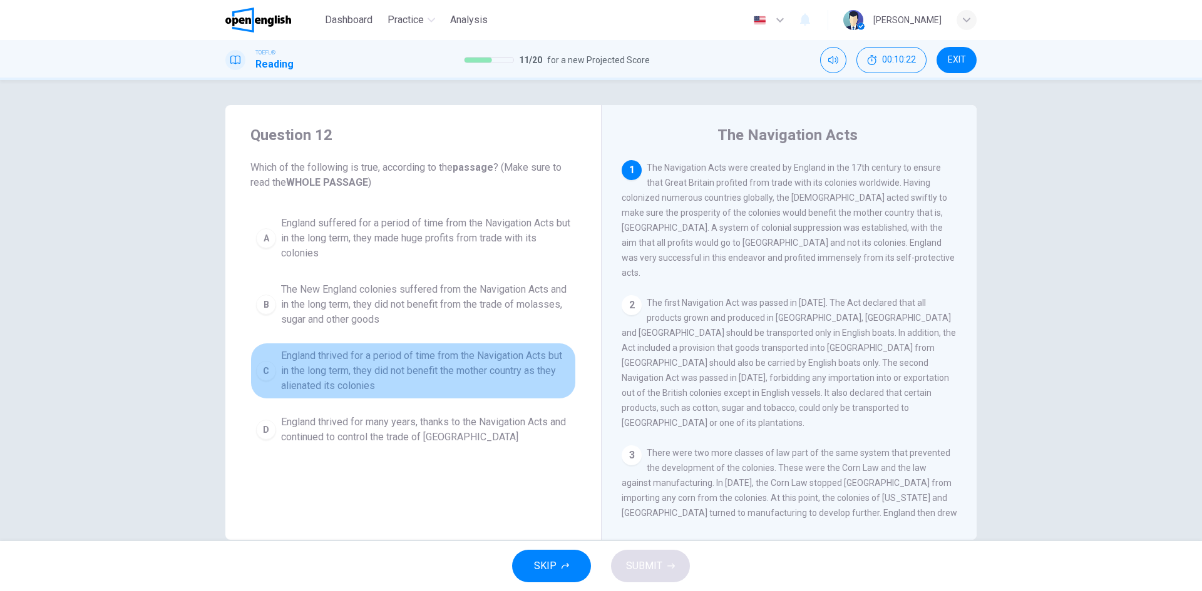
click at [320, 376] on span "England thrived for a period of time from the Navigation Acts but in the long t…" at bounding box center [425, 371] width 289 height 45
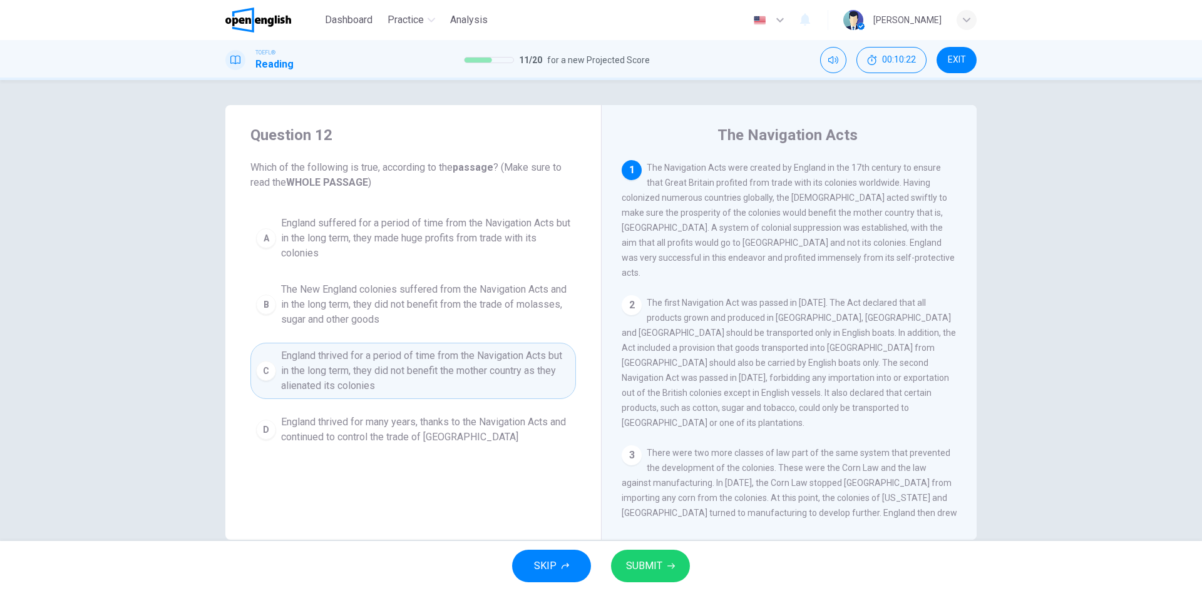
click at [635, 566] on span "SUBMIT" at bounding box center [644, 567] width 36 height 18
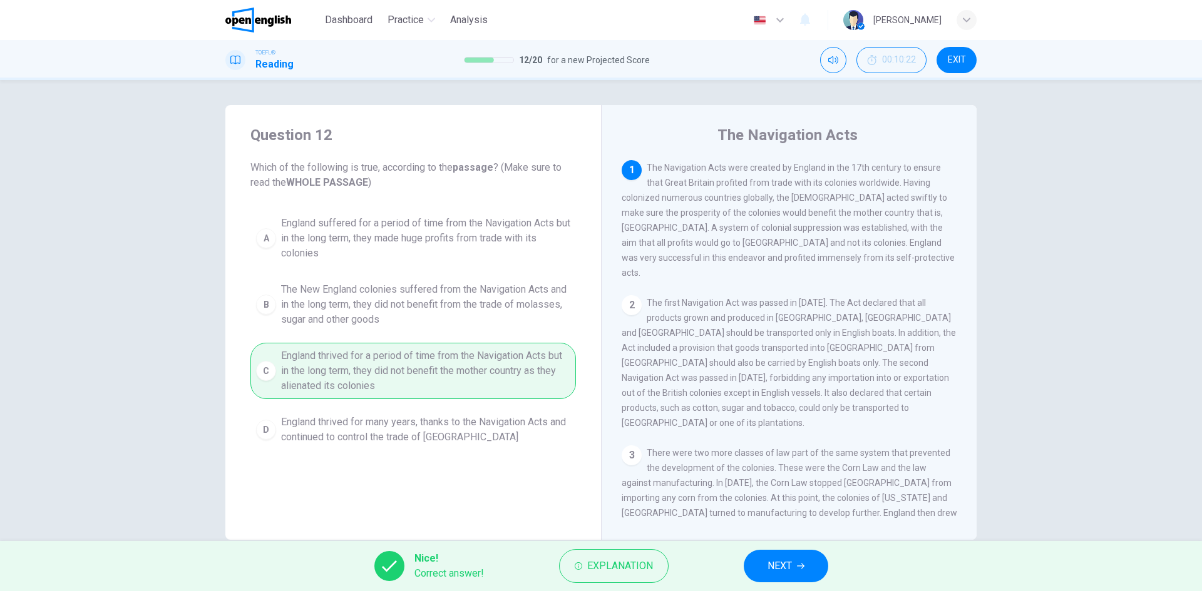
click at [796, 561] on button "NEXT" at bounding box center [786, 566] width 84 height 33
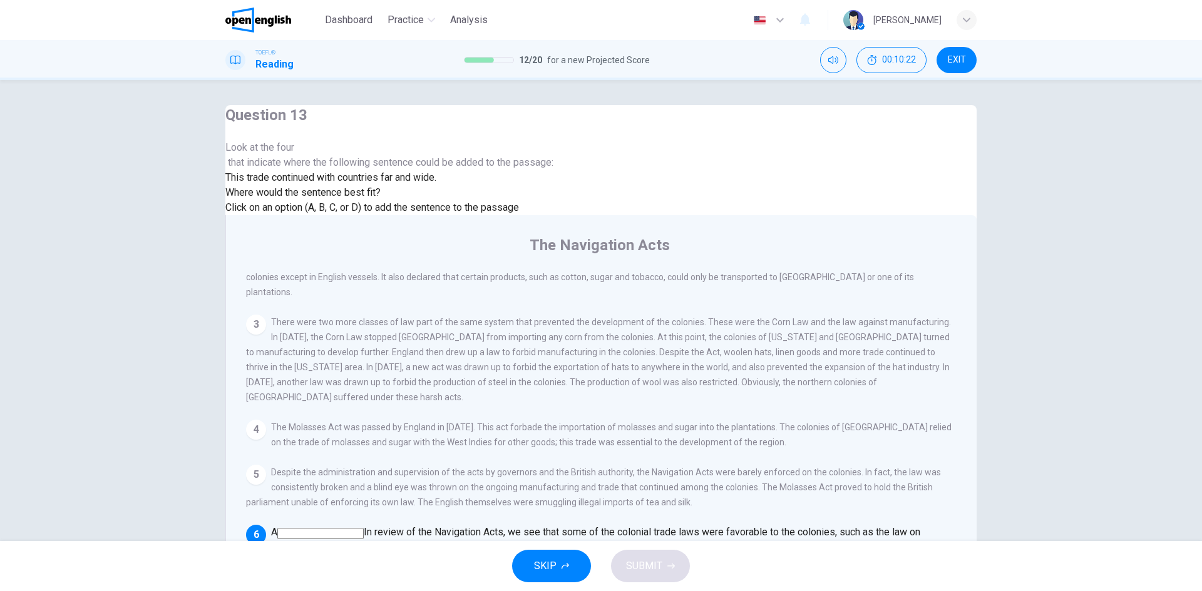
scroll to position [449, 0]
click at [329, 155] on div at bounding box center [389, 155] width 328 height 0
click at [364, 528] on input at bounding box center [320, 533] width 86 height 11
click at [597, 543] on input at bounding box center [554, 548] width 86 height 11
click at [839, 558] on input at bounding box center [828, 563] width 86 height 11
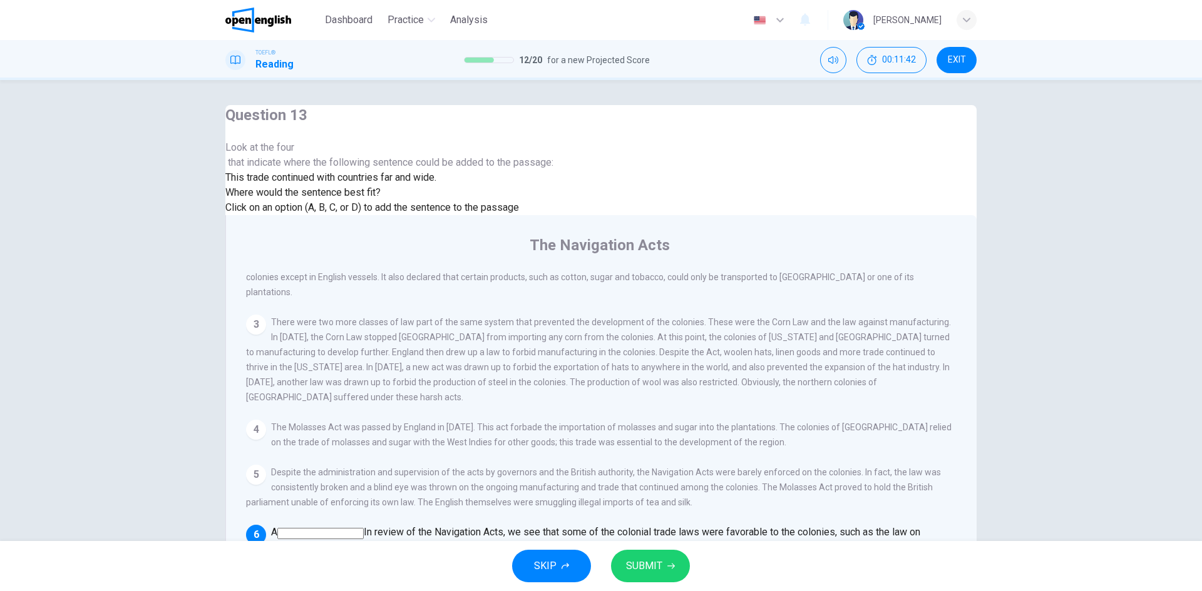
click at [640, 569] on span "SUBMIT" at bounding box center [644, 567] width 36 height 18
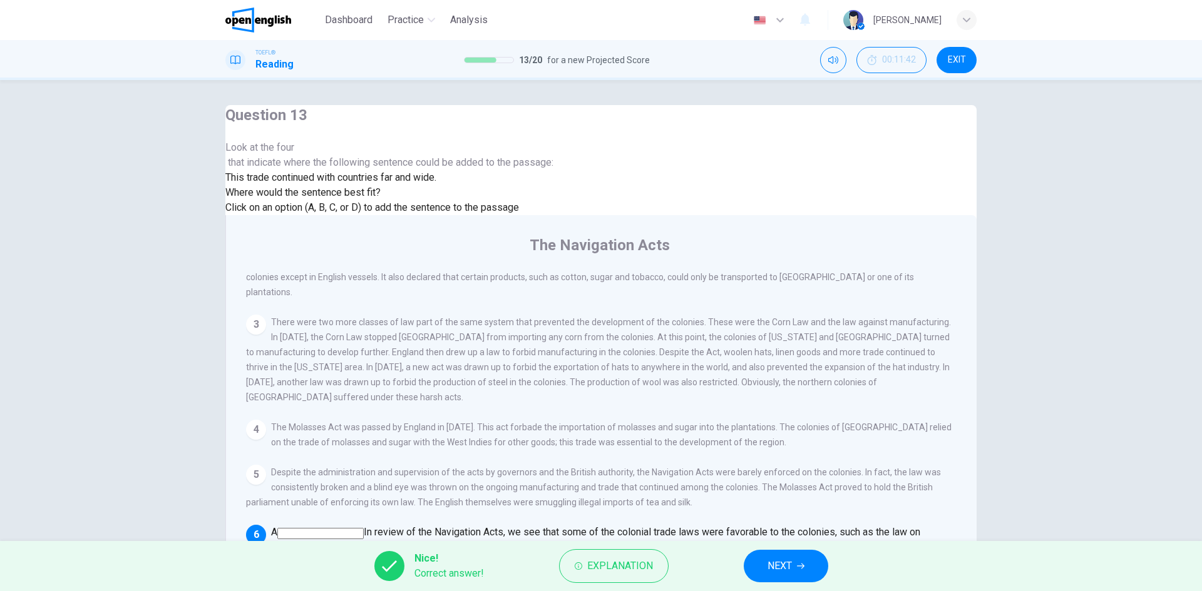
click at [754, 553] on button "NEXT" at bounding box center [786, 566] width 84 height 33
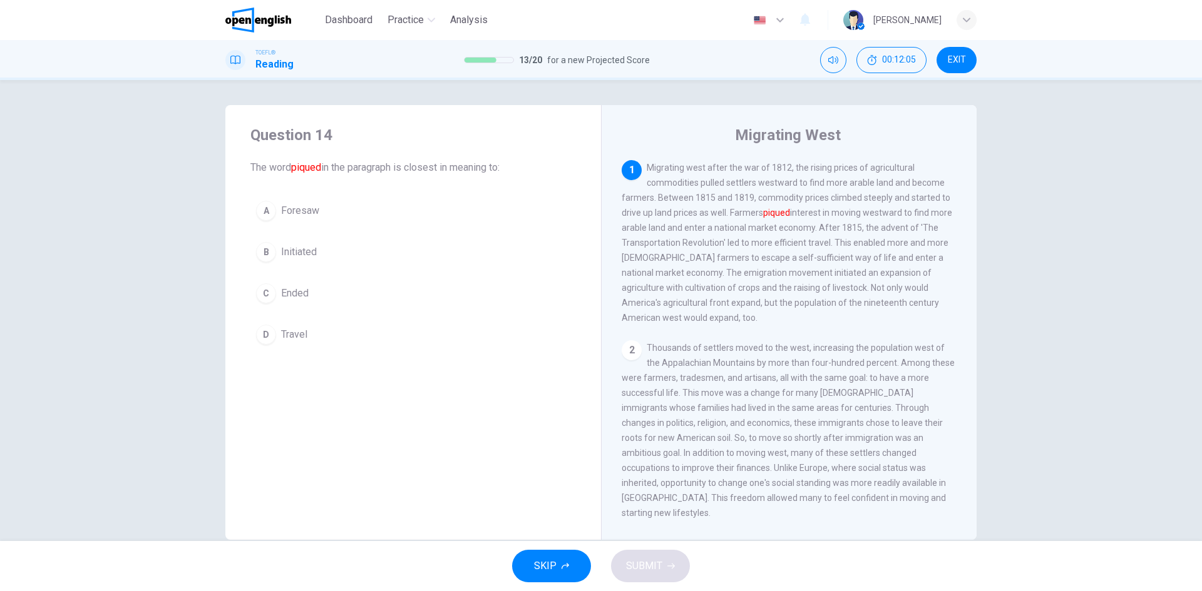
click at [293, 257] on span "Initiated" at bounding box center [299, 252] width 36 height 15
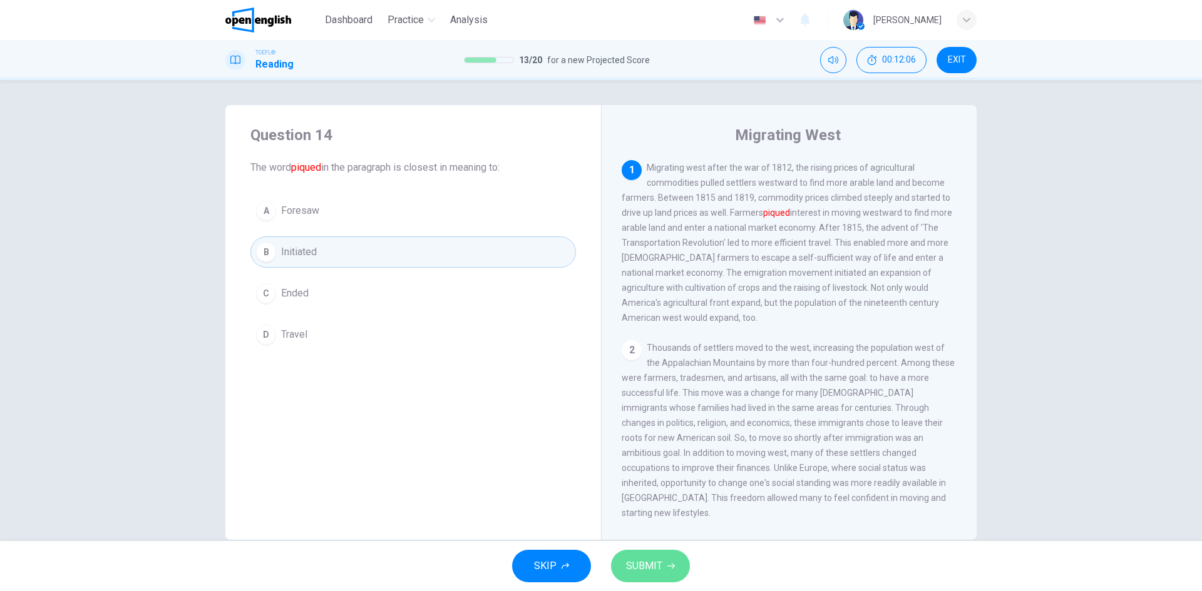
click at [620, 560] on button "SUBMIT" at bounding box center [650, 566] width 79 height 33
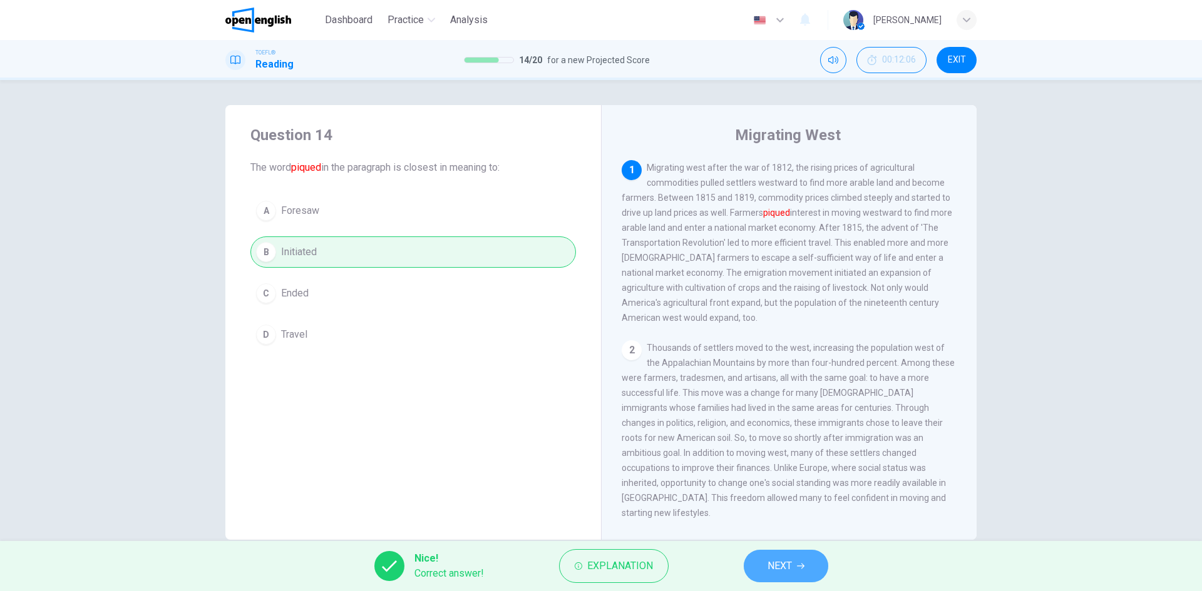
click at [813, 559] on button "NEXT" at bounding box center [786, 566] width 84 height 33
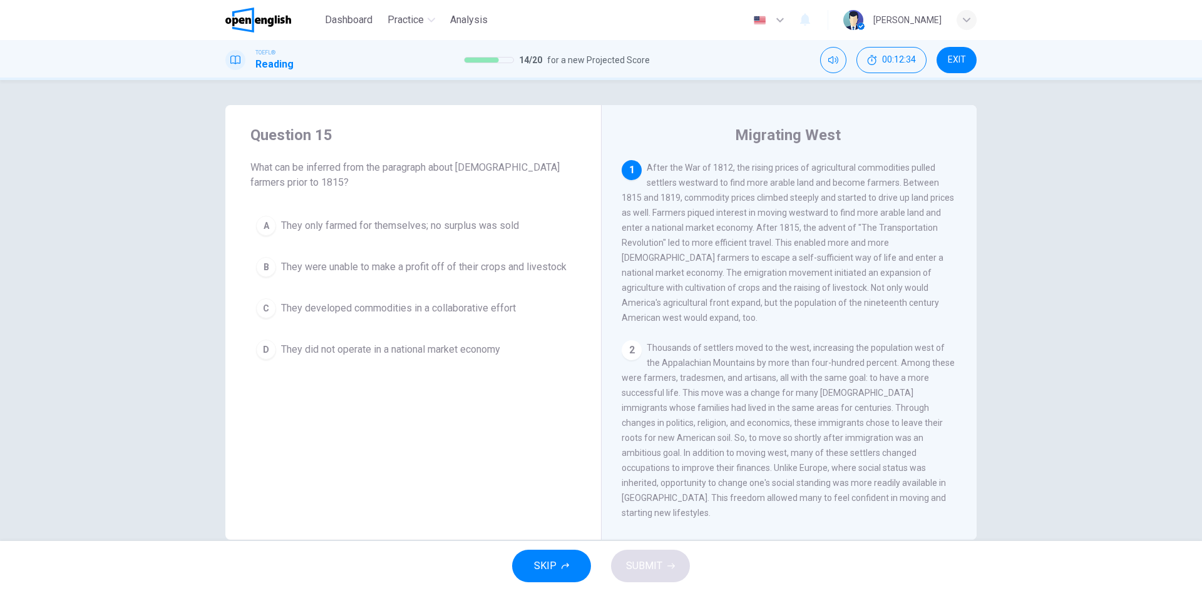
drag, startPoint x: 625, startPoint y: 202, endPoint x: 681, endPoint y: 197, distance: 56.5
click at [681, 197] on span "After the War of 1812, the rising prices of agricultural commodities pulled set…" at bounding box center [787, 243] width 332 height 160
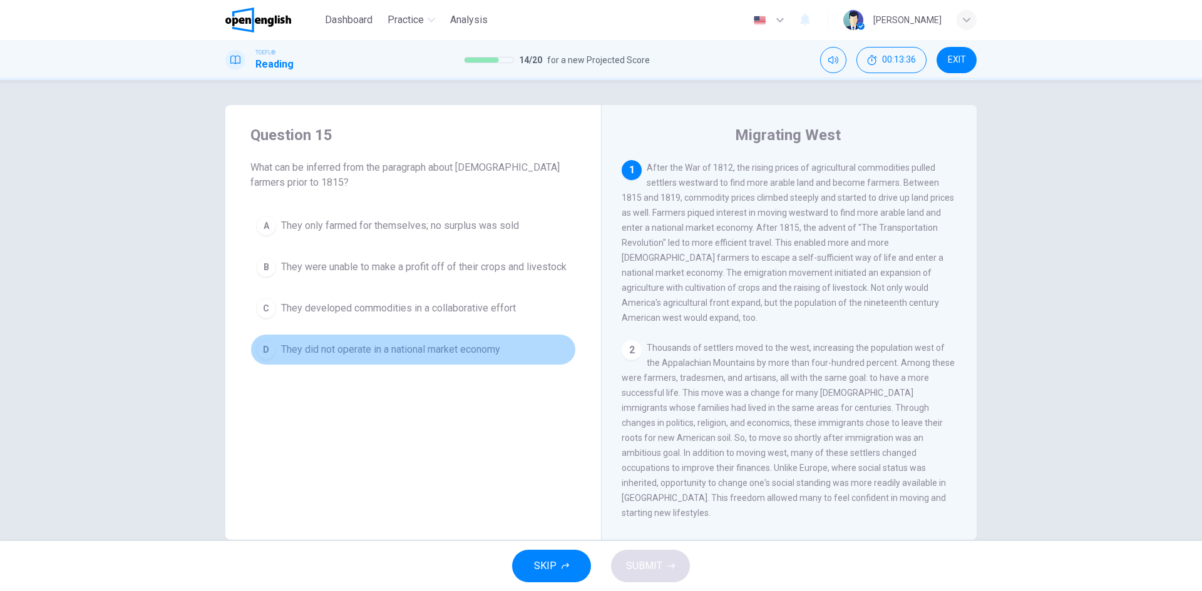
click at [326, 347] on span "They did not operate in a national market economy" at bounding box center [390, 349] width 219 height 15
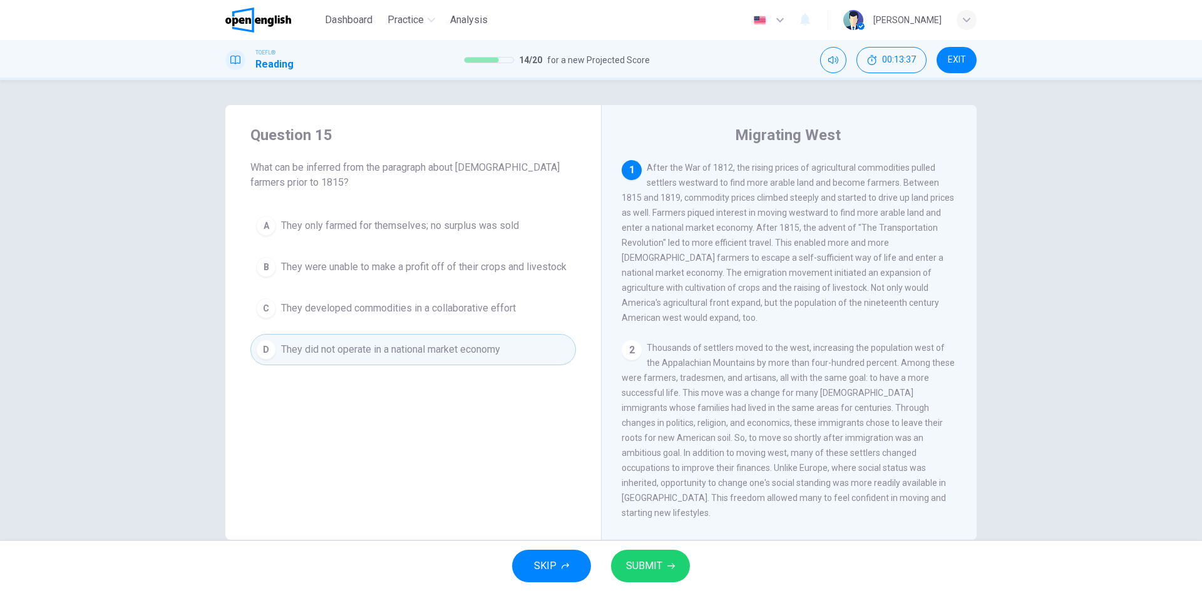
click at [692, 566] on div "SKIP SUBMIT" at bounding box center [601, 566] width 1202 height 50
click at [675, 563] on button "SUBMIT" at bounding box center [650, 566] width 79 height 33
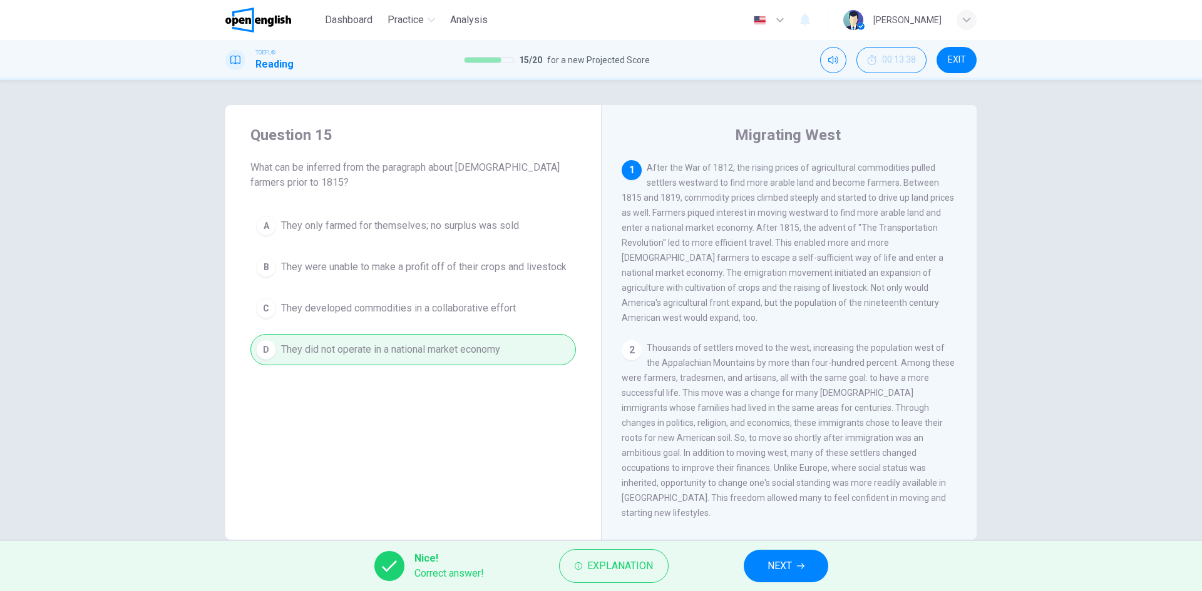
click at [795, 556] on button "NEXT" at bounding box center [786, 566] width 84 height 33
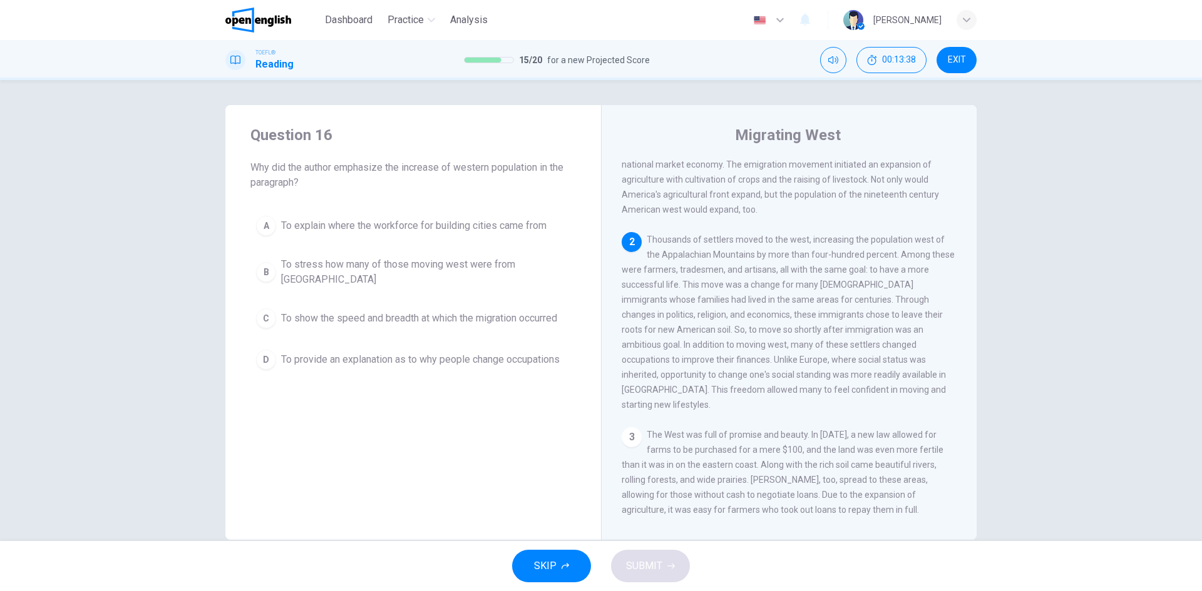
scroll to position [109, 0]
click at [308, 226] on span "To explain where the workforce for building cities came from" at bounding box center [413, 225] width 265 height 15
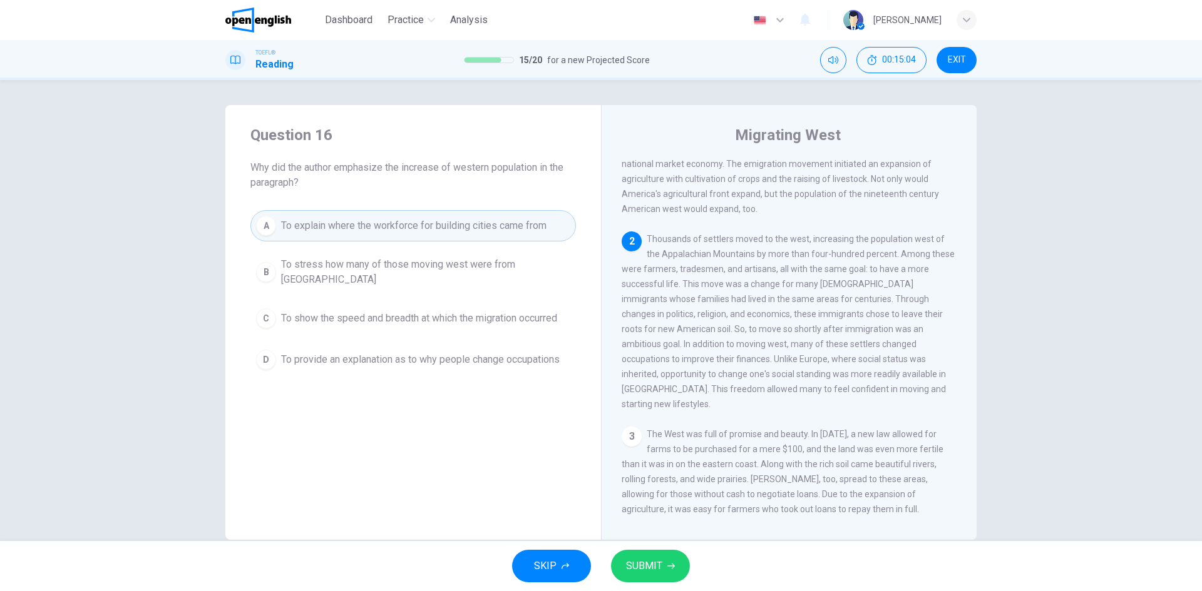
click at [652, 562] on span "SUBMIT" at bounding box center [644, 567] width 36 height 18
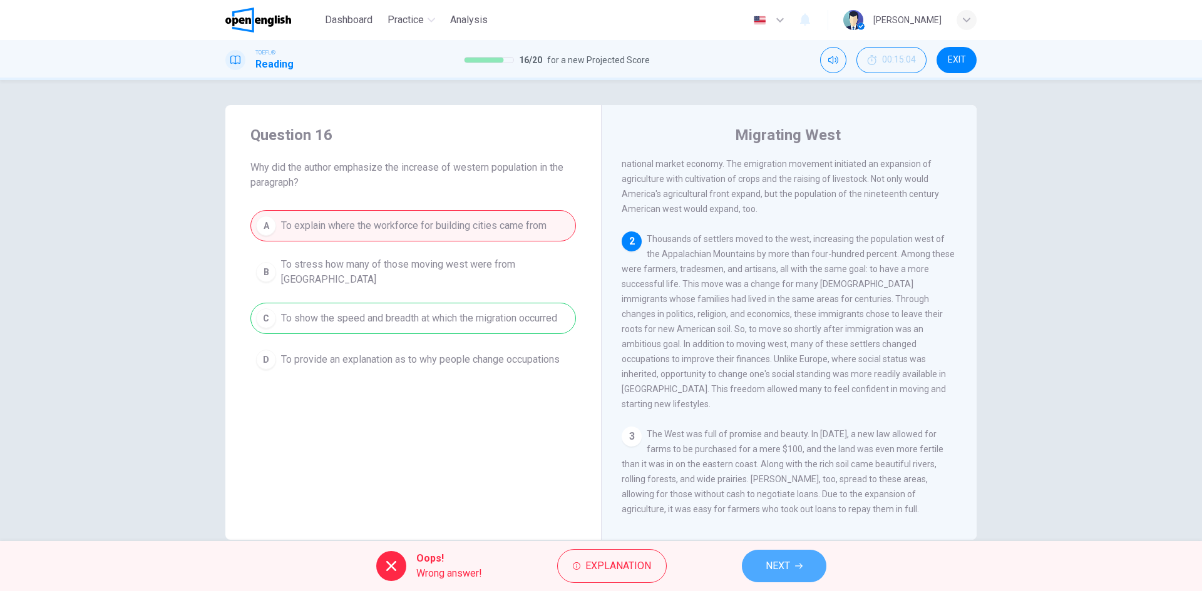
click at [775, 558] on span "NEXT" at bounding box center [777, 567] width 24 height 18
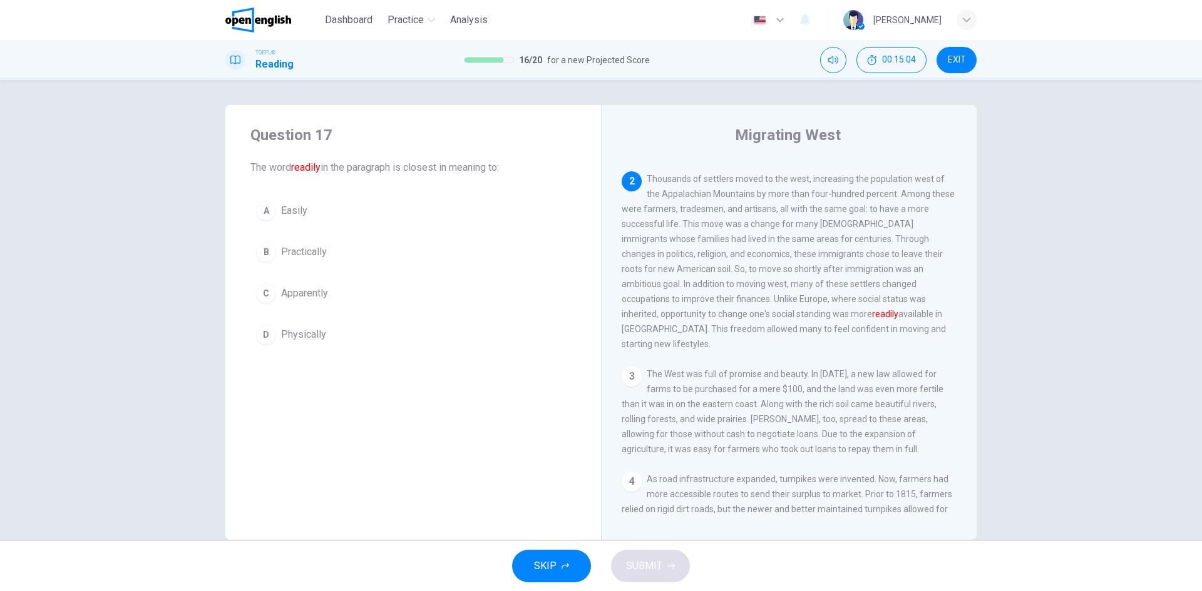
scroll to position [171, 0]
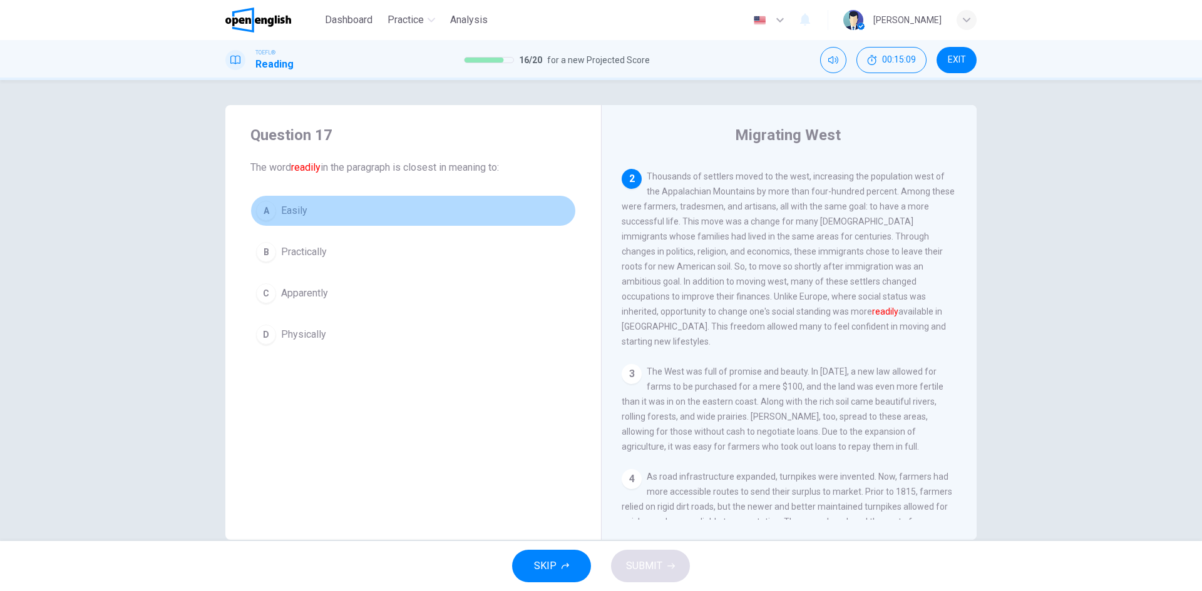
drag, startPoint x: 303, startPoint y: 218, endPoint x: 312, endPoint y: 225, distance: 11.6
click at [304, 217] on span "Easily" at bounding box center [294, 210] width 26 height 15
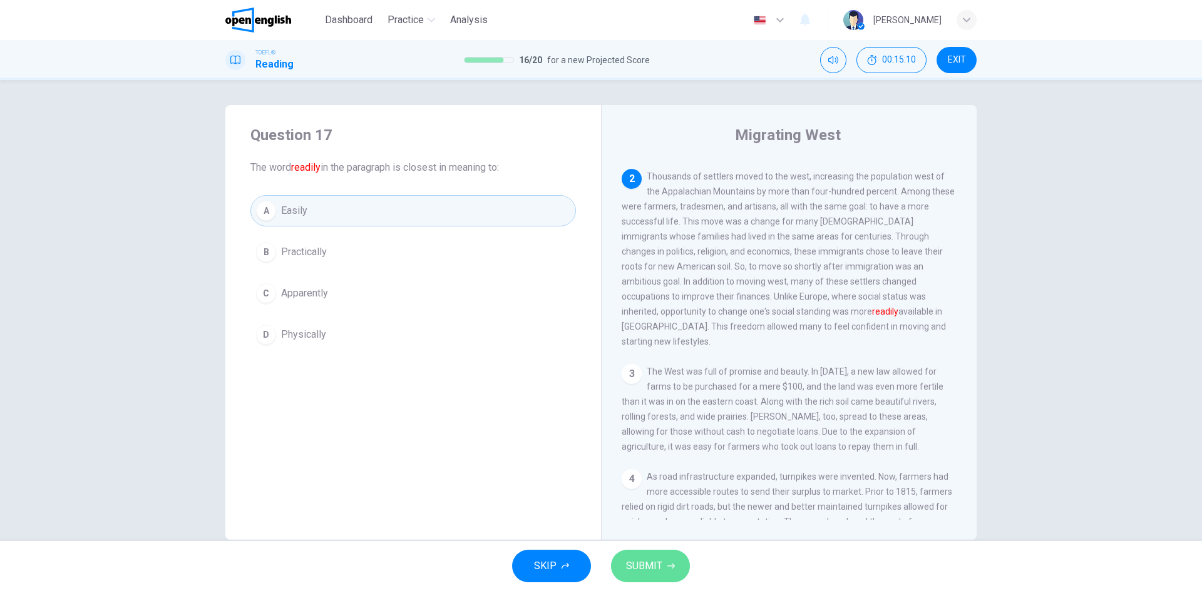
click at [662, 570] on button "SUBMIT" at bounding box center [650, 566] width 79 height 33
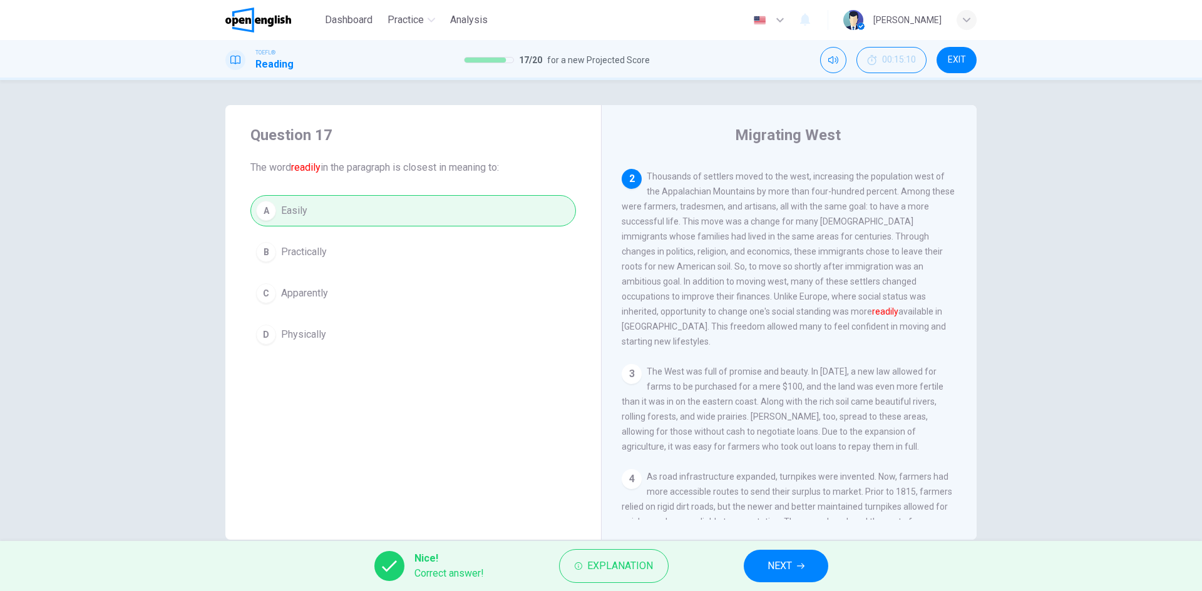
click at [779, 559] on span "NEXT" at bounding box center [779, 567] width 24 height 18
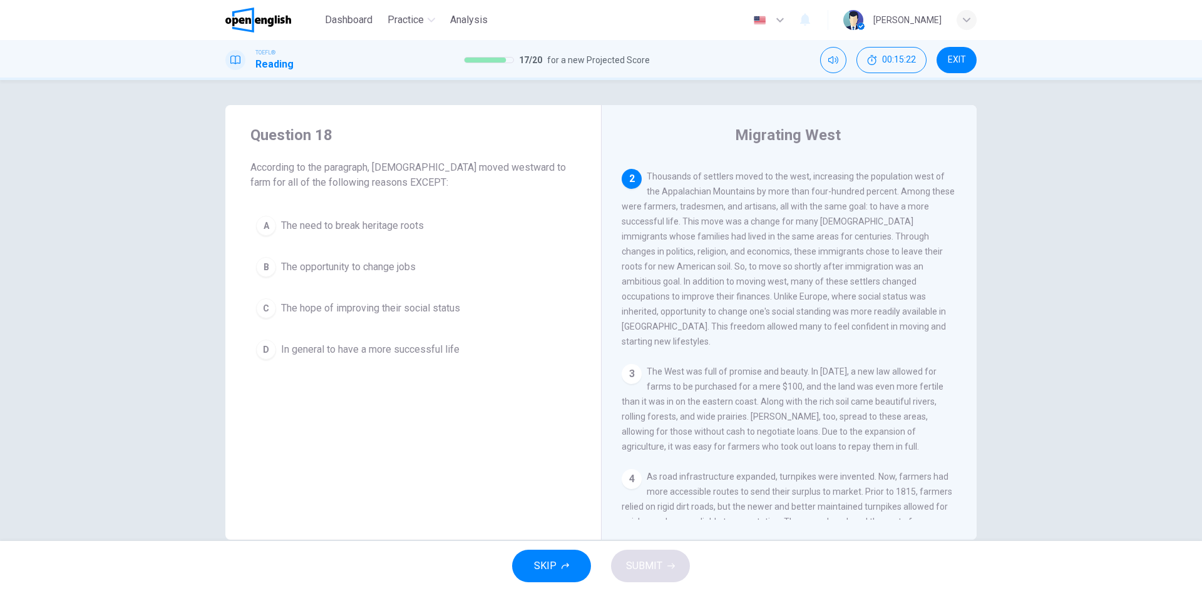
click at [348, 228] on span "The need to break heritage roots" at bounding box center [352, 225] width 143 height 15
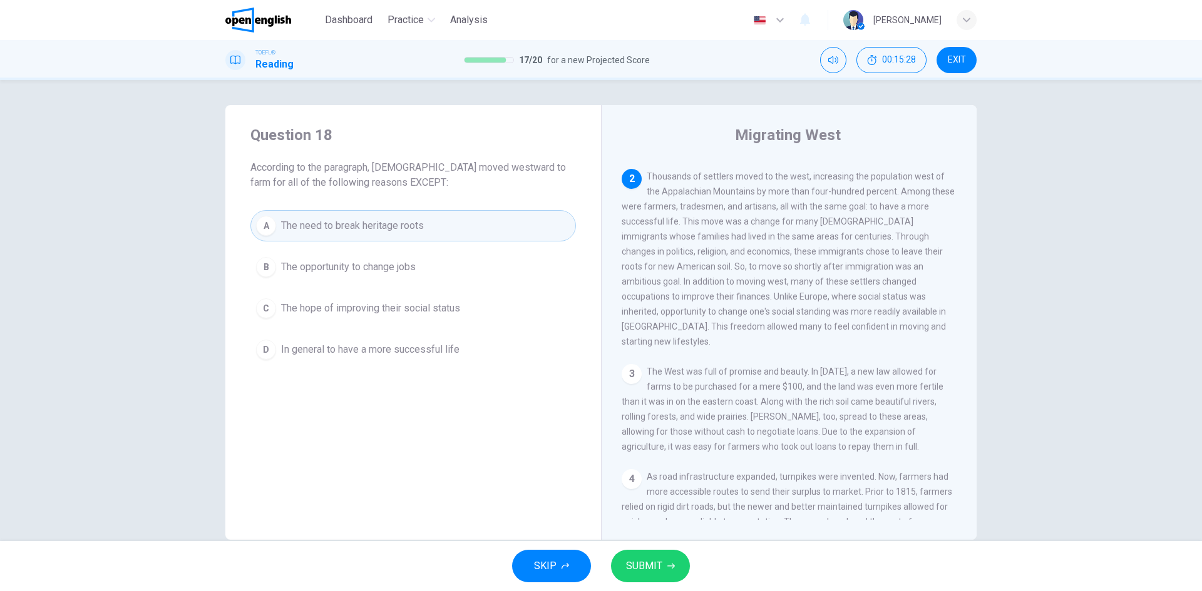
click at [660, 557] on button "SUBMIT" at bounding box center [650, 566] width 79 height 33
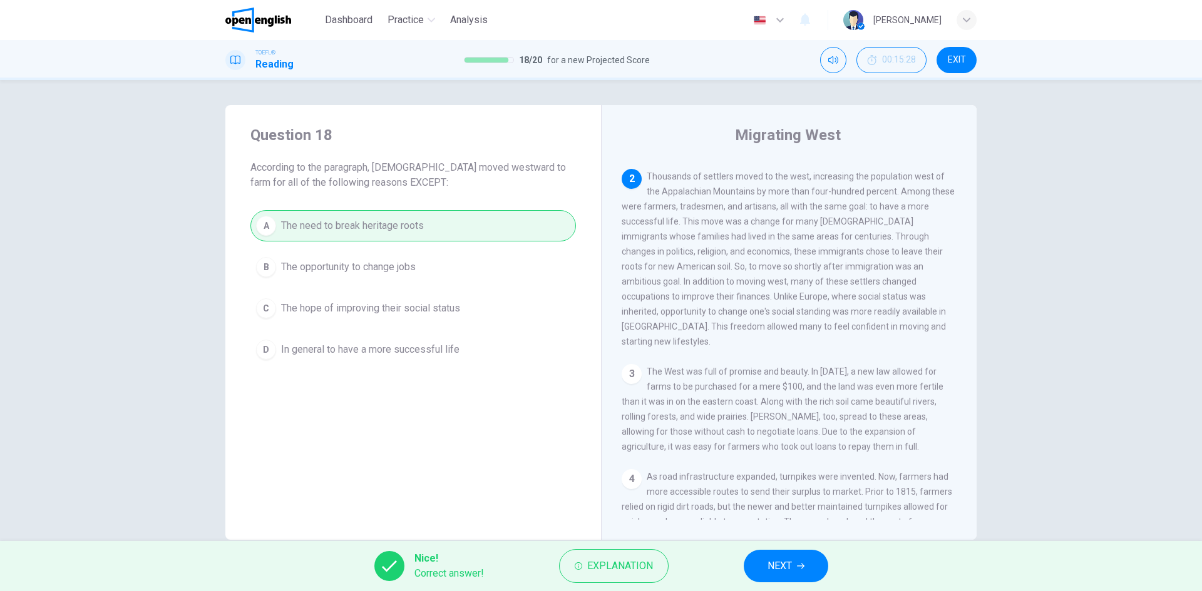
click at [762, 560] on button "NEXT" at bounding box center [786, 566] width 84 height 33
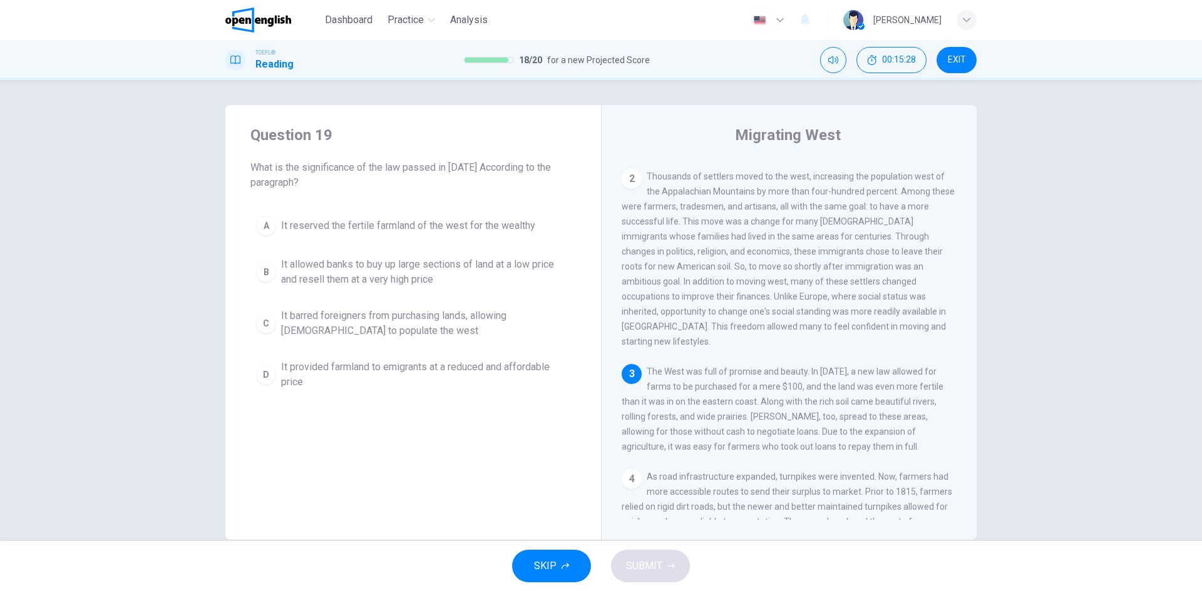
scroll to position [218, 0]
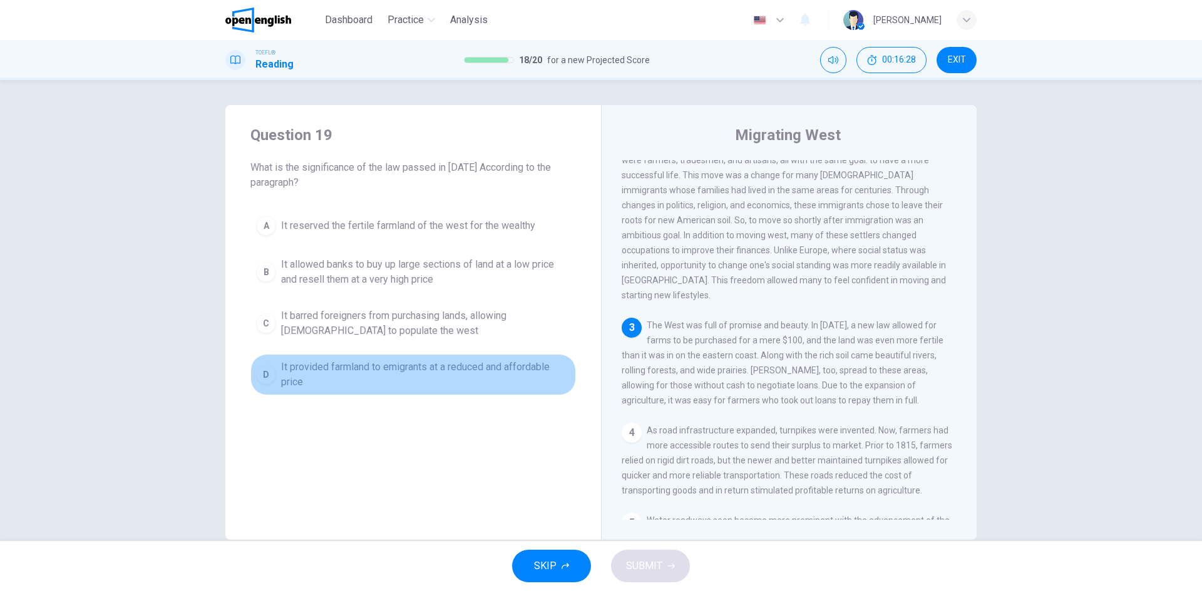
click at [283, 381] on span "It provided farmland to emigrants at a reduced and affordable price" at bounding box center [425, 375] width 289 height 30
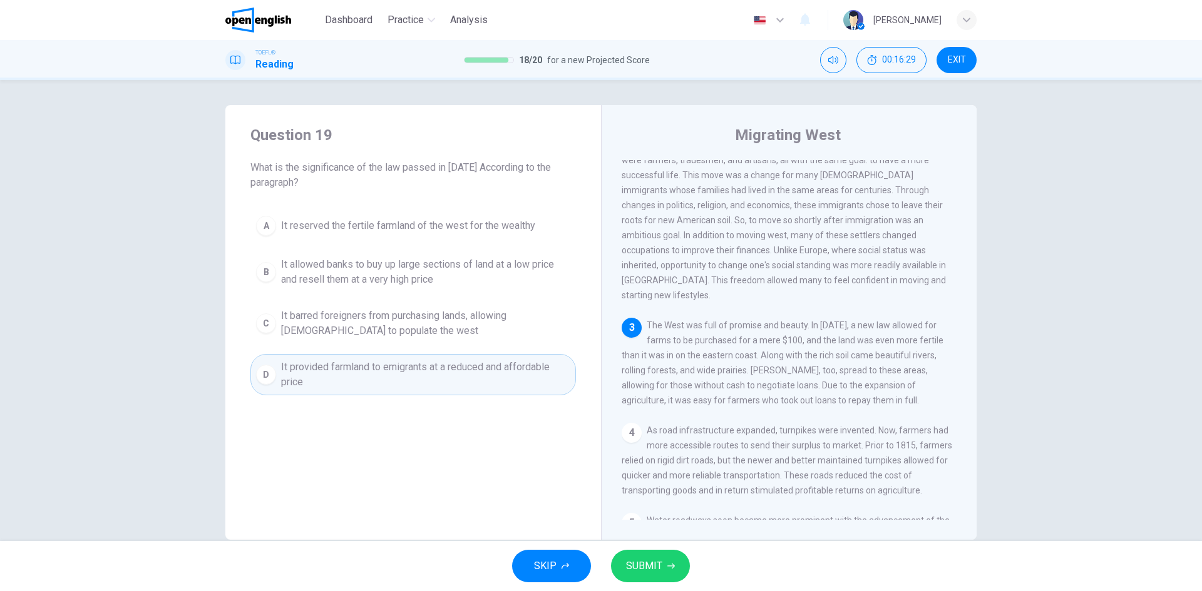
click at [640, 566] on span "SUBMIT" at bounding box center [644, 567] width 36 height 18
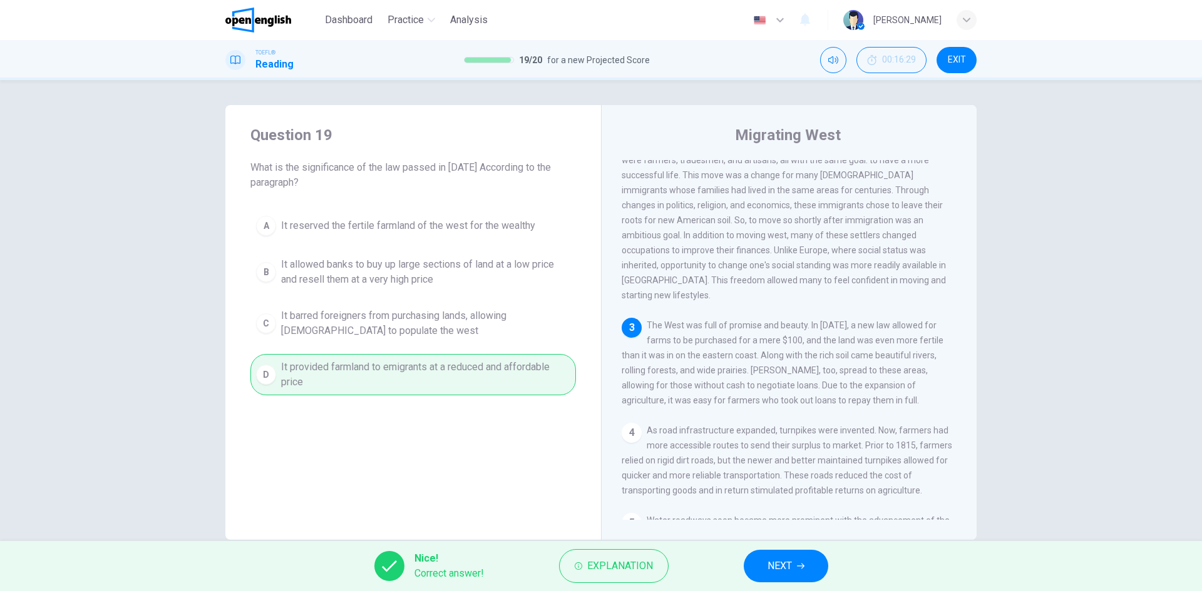
click at [767, 555] on button "NEXT" at bounding box center [786, 566] width 84 height 33
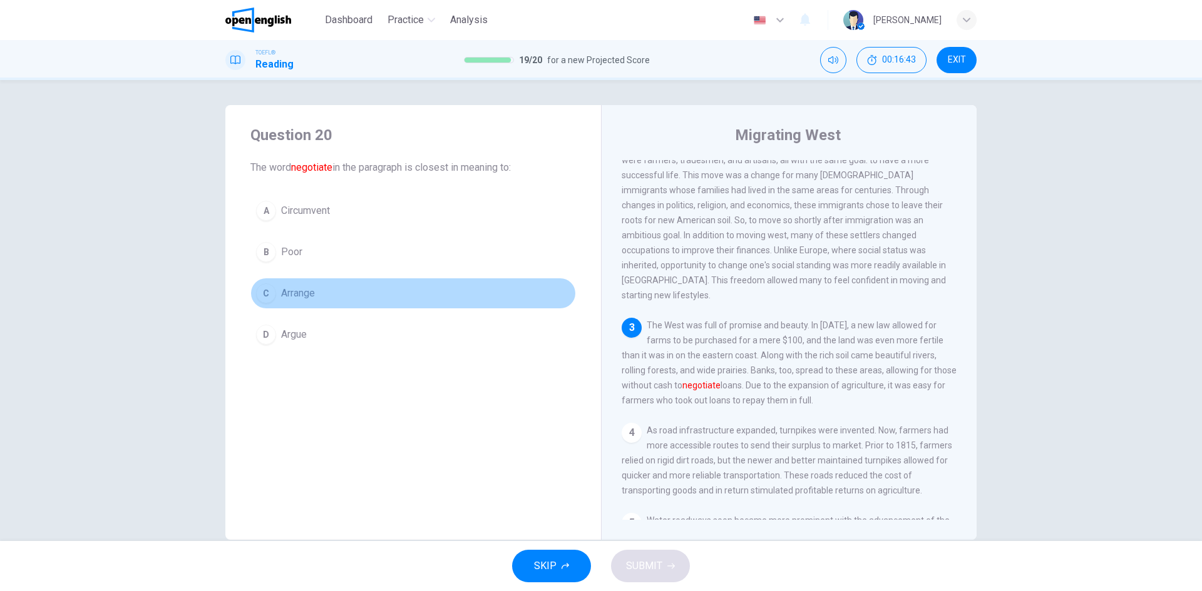
click at [275, 296] on button "C Arrange" at bounding box center [412, 293] width 325 height 31
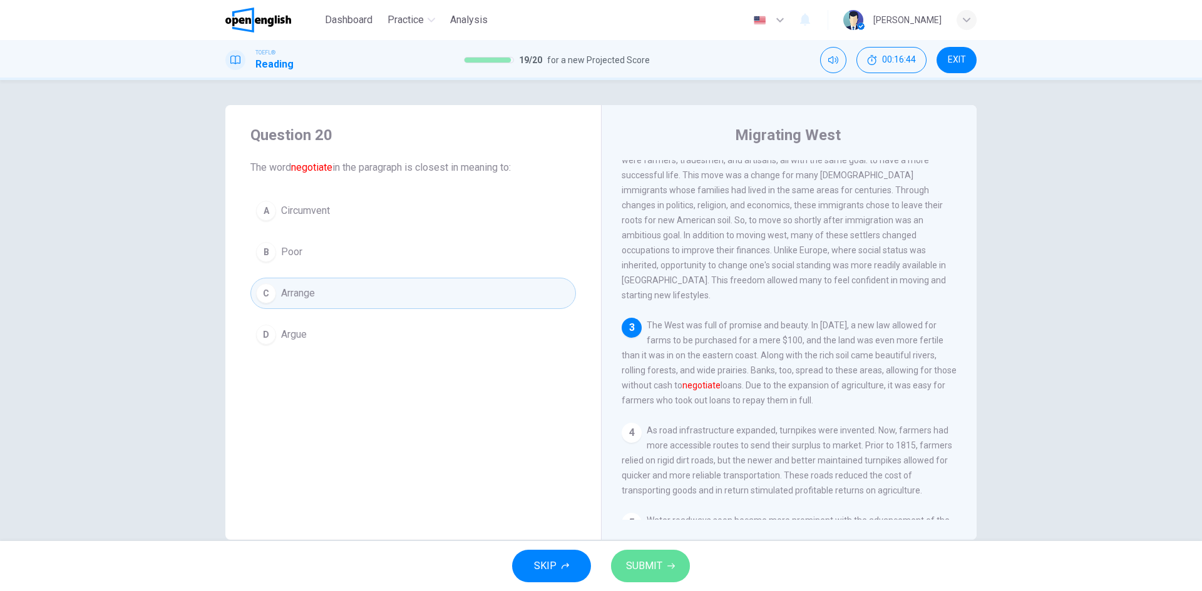
click at [650, 566] on span "SUBMIT" at bounding box center [644, 567] width 36 height 18
